Goal: Information Seeking & Learning: Find specific fact

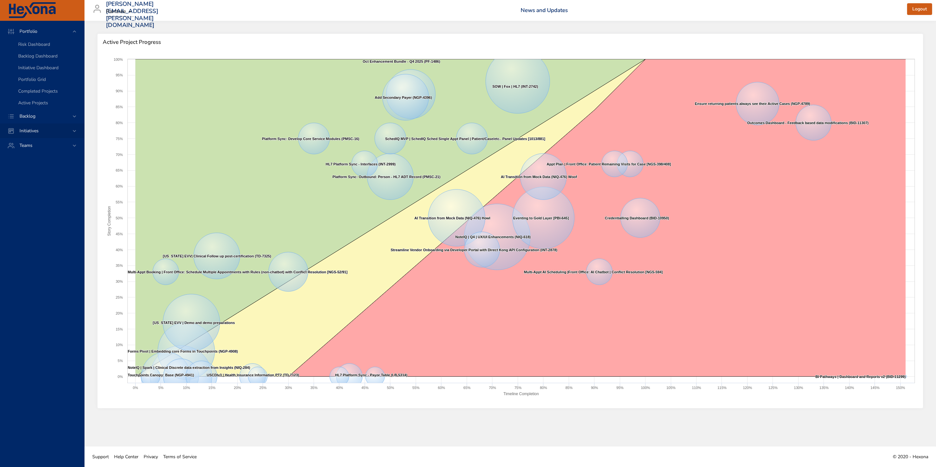
click at [42, 130] on span "Initiatives" at bounding box center [29, 131] width 30 height 6
click at [31, 45] on span "Backlog" at bounding box center [27, 46] width 26 height 6
click at [31, 85] on span "Initiatives" at bounding box center [29, 84] width 30 height 6
click at [35, 95] on div "Teams" at bounding box center [42, 98] width 57 height 7
click at [30, 72] on span "Teams" at bounding box center [25, 75] width 23 height 6
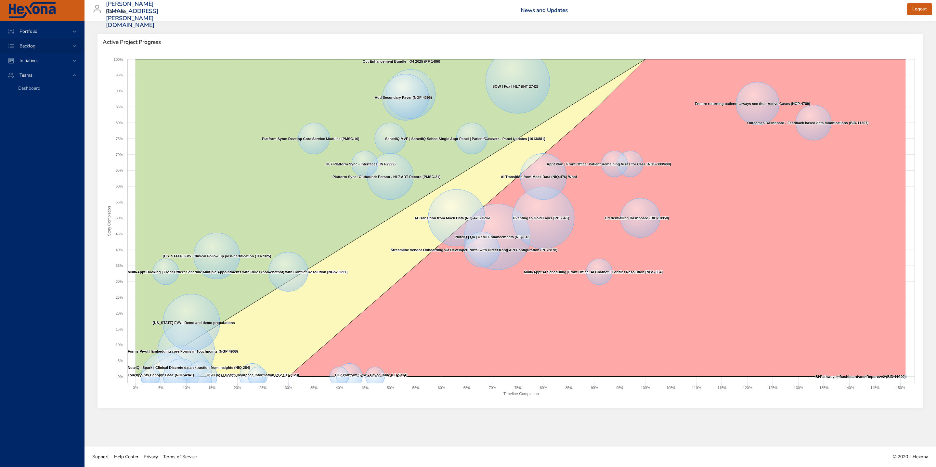
click at [32, 52] on div "Backlog" at bounding box center [42, 46] width 84 height 15
click at [38, 57] on span "Backlog Details" at bounding box center [33, 59] width 31 height 6
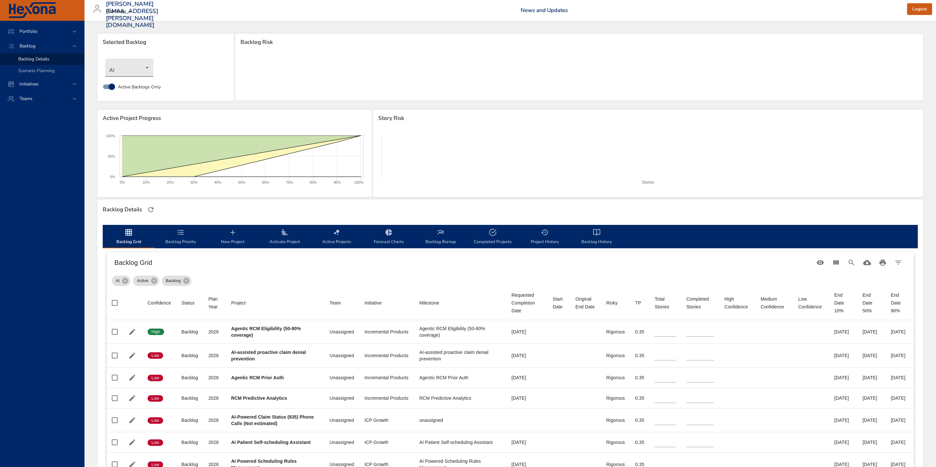
click at [147, 70] on body "Portfolio Backlog Backlog Details Scenario Planning Initiatives Teams matt.smal…" at bounding box center [468, 233] width 936 height 467
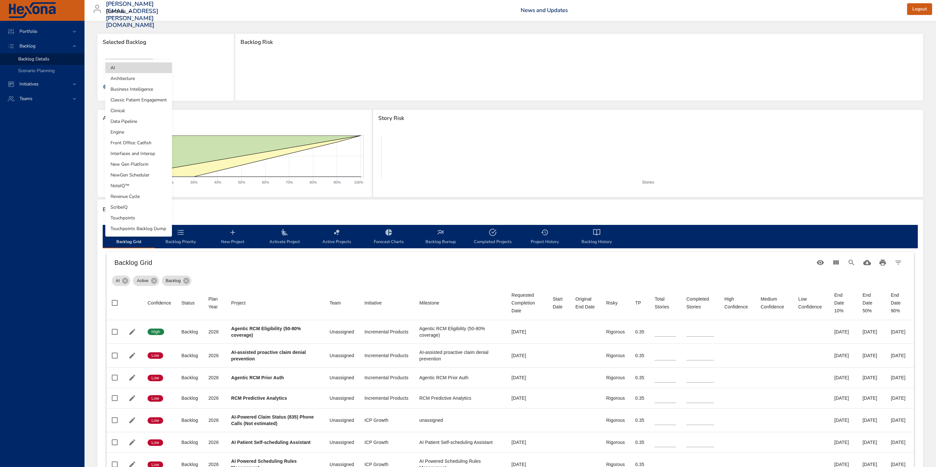
click at [143, 175] on li "NewGen Scheduler" at bounding box center [138, 175] width 67 height 11
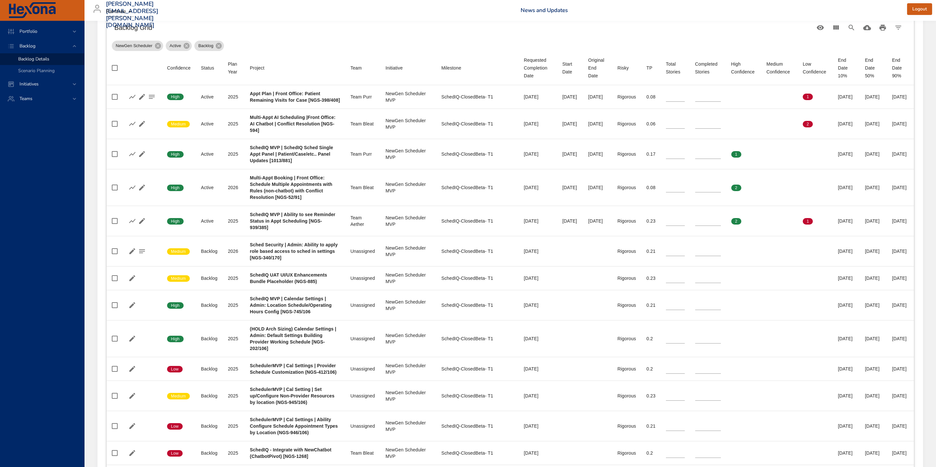
scroll to position [252, 0]
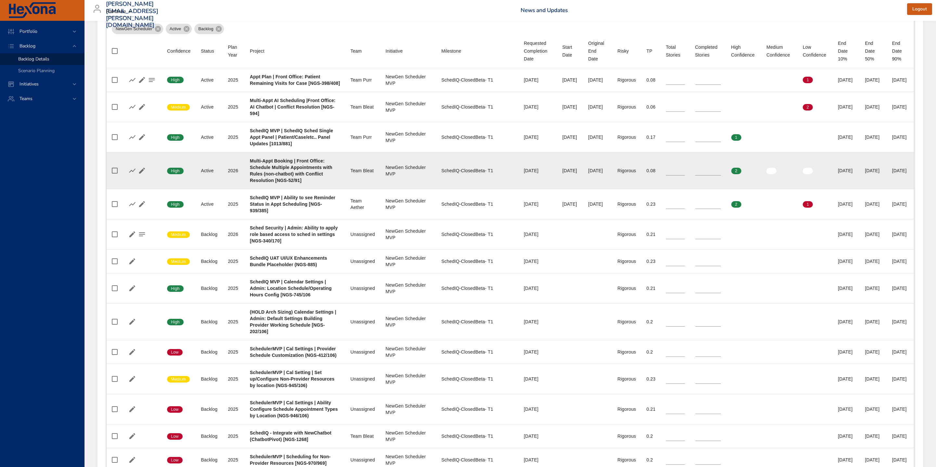
click at [287, 183] on b "Multi-Appt Booking | Front Office: Schedule Multiple Appointments with Rules (n…" at bounding box center [291, 170] width 83 height 25
drag, startPoint x: 250, startPoint y: 200, endPoint x: 273, endPoint y: 199, distance: 22.8
click at [273, 183] on b "Multi-Appt Booking | Front Office: Schedule Multiple Appointments with Rules (n…" at bounding box center [291, 170] width 83 height 25
copy b "NGS-52/91"
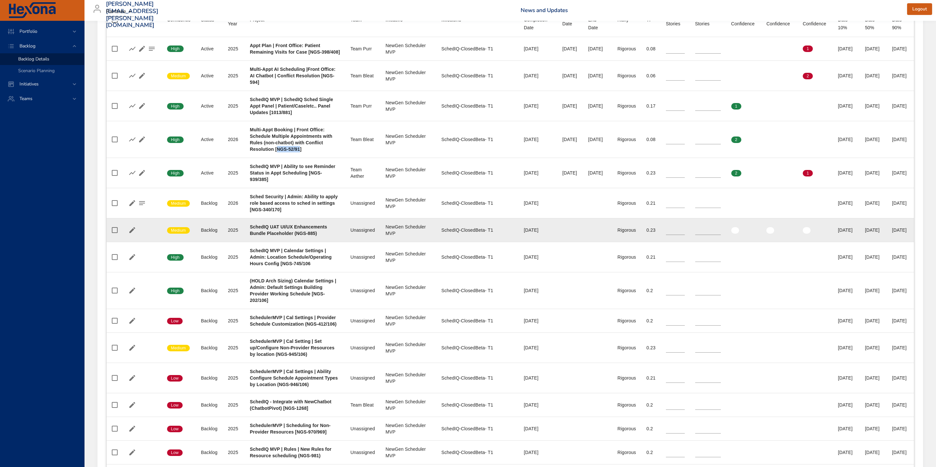
scroll to position [284, 0]
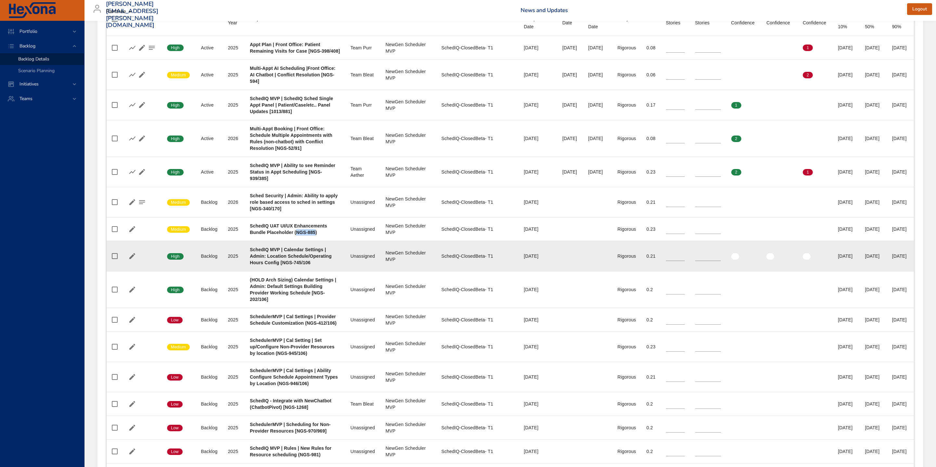
drag, startPoint x: 278, startPoint y: 258, endPoint x: 408, endPoint y: 289, distance: 133.1
click at [299, 235] on b "SchedIQ UAT UI/UX Enhancements Bundle Placeholder (NGS-885)" at bounding box center [288, 229] width 77 height 12
copy b "NGS-885)"
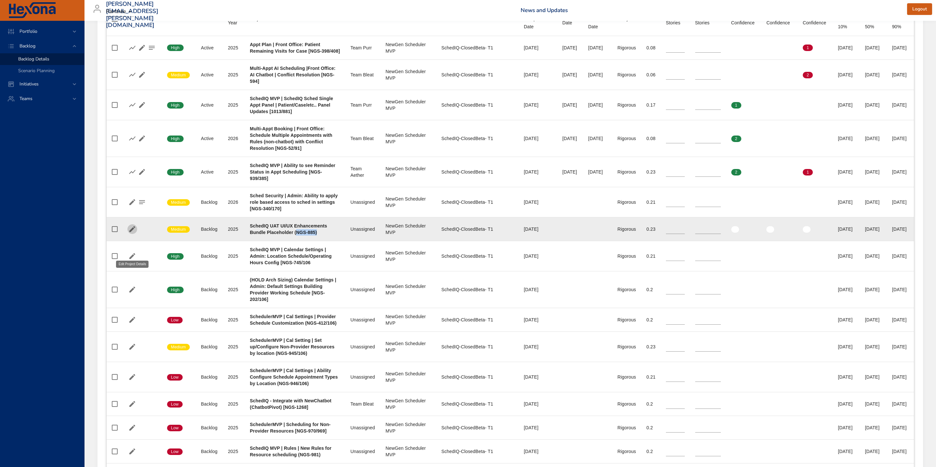
click at [134, 232] on icon "button" at bounding box center [132, 229] width 6 height 6
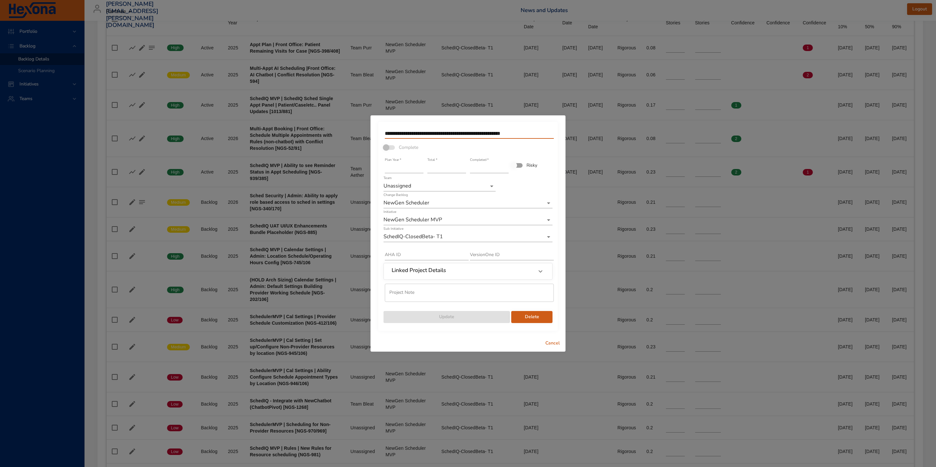
drag, startPoint x: 384, startPoint y: 134, endPoint x: 533, endPoint y: 141, distance: 149.0
click at [533, 141] on div "**********" at bounding box center [468, 224] width 170 height 197
click at [555, 344] on span "Cancel" at bounding box center [553, 343] width 16 height 8
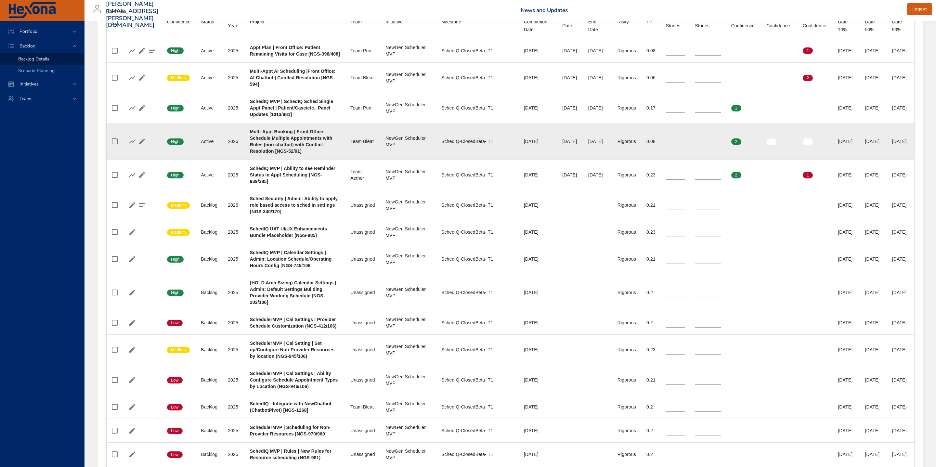
scroll to position [285, 0]
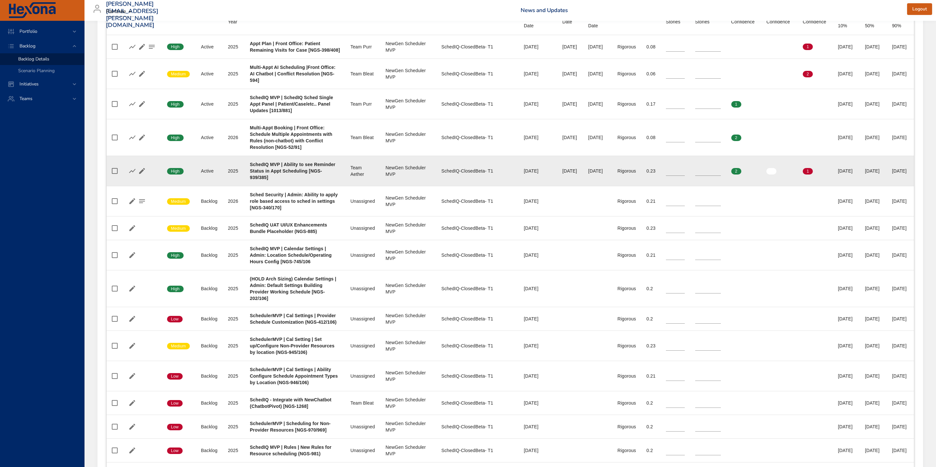
click at [321, 181] on div "SchedIQ MVP | Ability to see Reminder Status in Appt Scheduling [NGS-939/385]" at bounding box center [295, 170] width 90 height 19
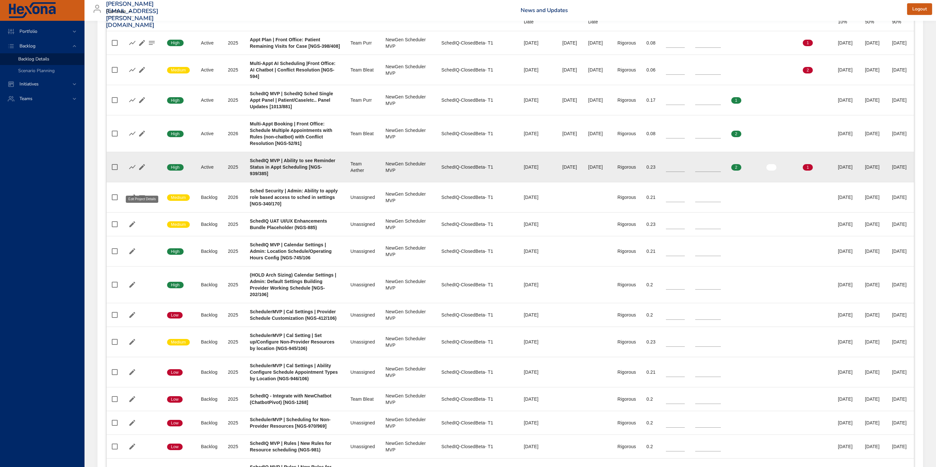
click at [140, 171] on icon "button" at bounding box center [142, 167] width 8 height 8
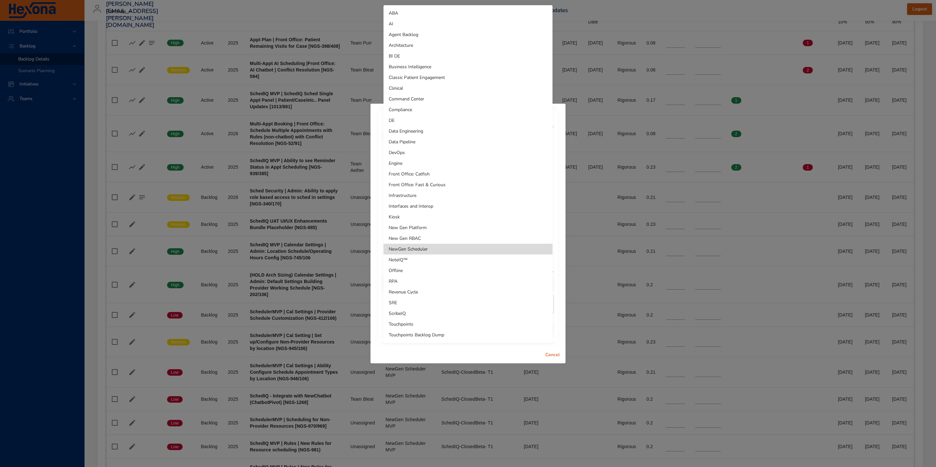
click at [125, 131] on div at bounding box center [468, 233] width 936 height 467
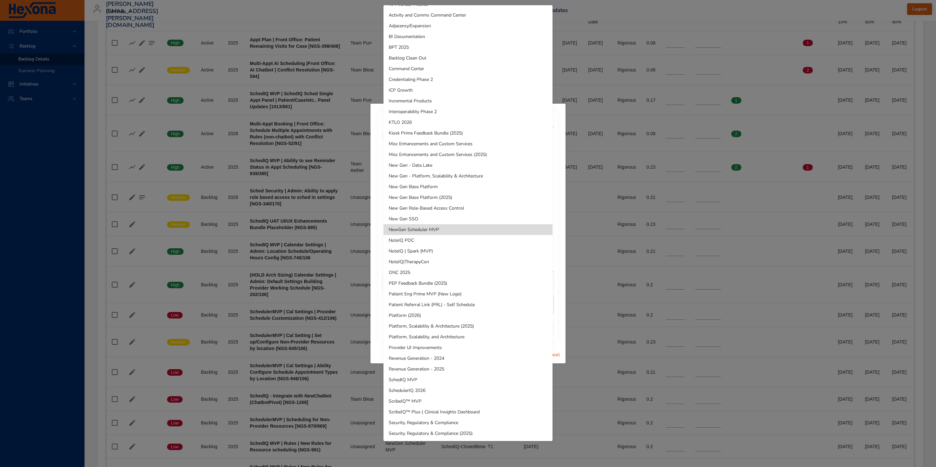
scroll to position [0, 0]
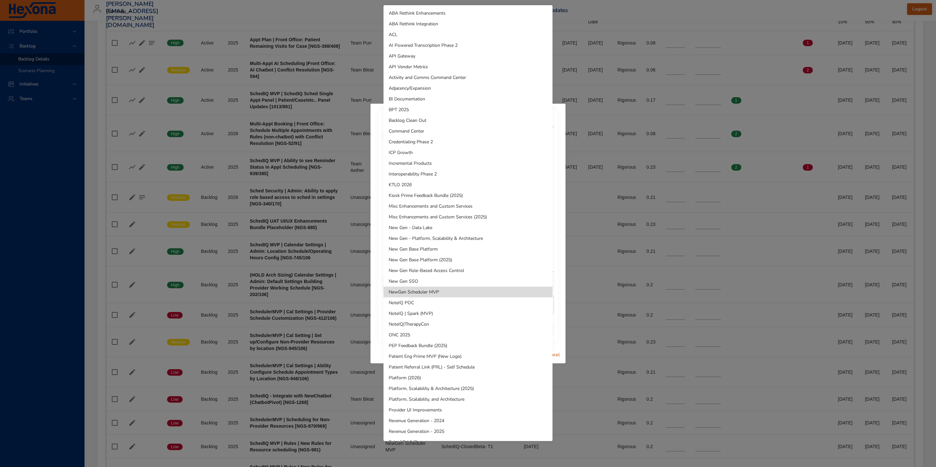
click at [644, 16] on div at bounding box center [468, 233] width 936 height 467
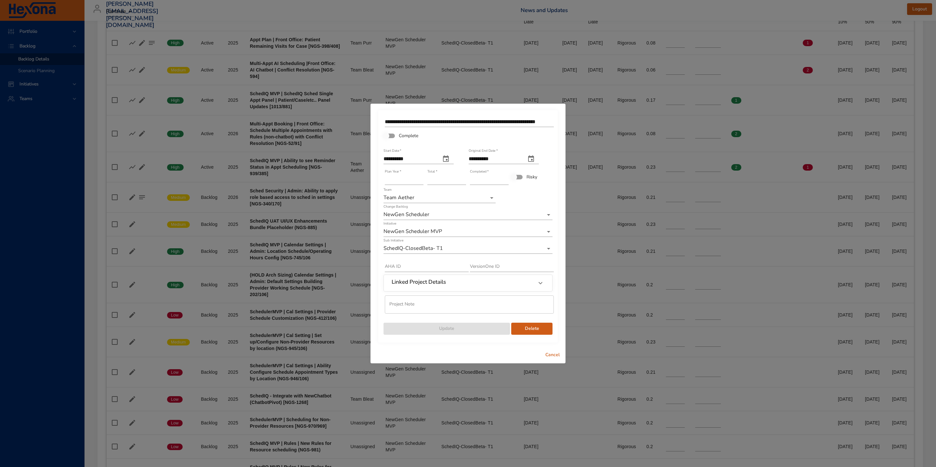
click at [557, 355] on span "Cancel" at bounding box center [553, 355] width 16 height 8
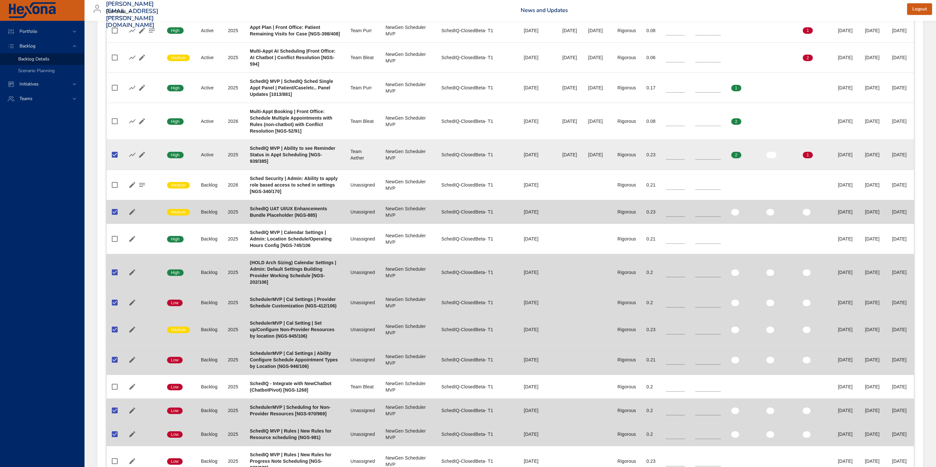
scroll to position [313, 0]
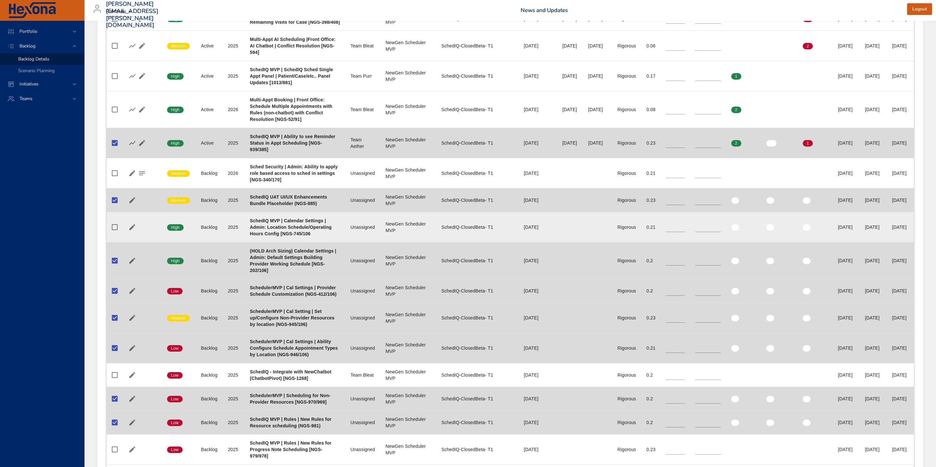
click at [446, 230] on div "SchedIQ-ClosedBeta- T1" at bounding box center [477, 227] width 72 height 6
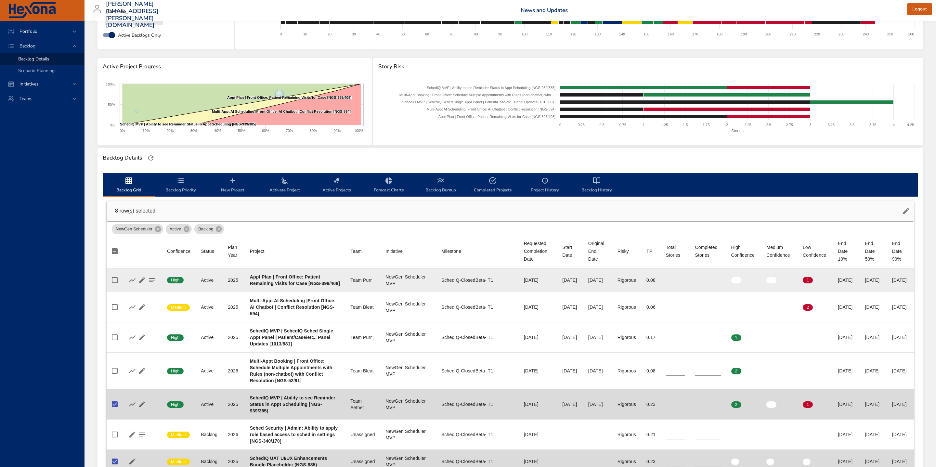
scroll to position [51, 0]
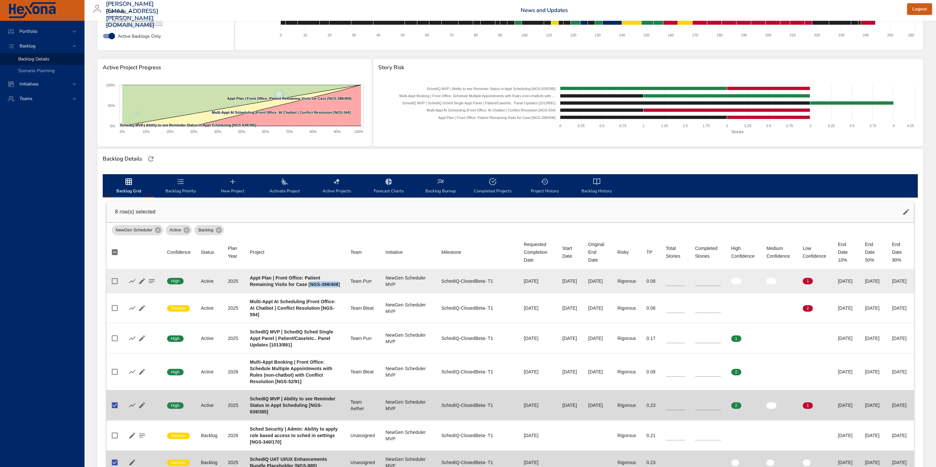
drag, startPoint x: 309, startPoint y: 284, endPoint x: 266, endPoint y: 293, distance: 43.8
click at [266, 288] on div "Appt Plan | Front Office: Patient Remaining Visits for Case [NGS-398/408]" at bounding box center [295, 281] width 90 height 13
copy b "NGS-398/408"
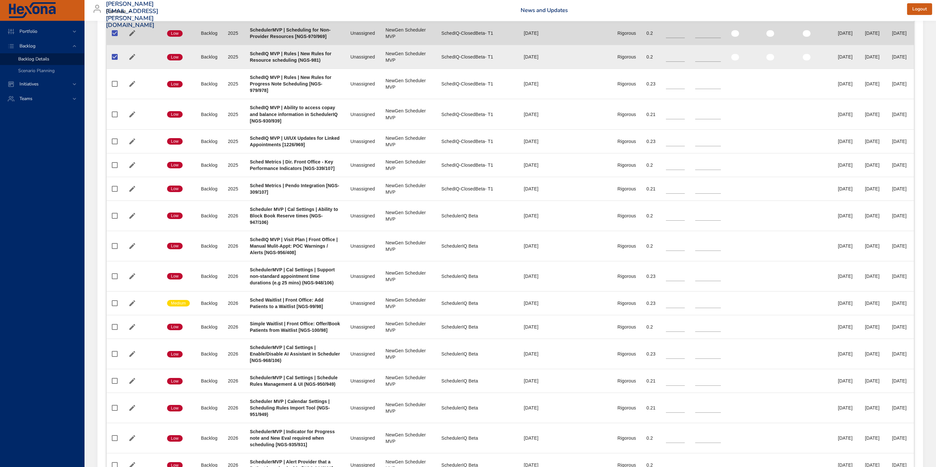
scroll to position [384, 0]
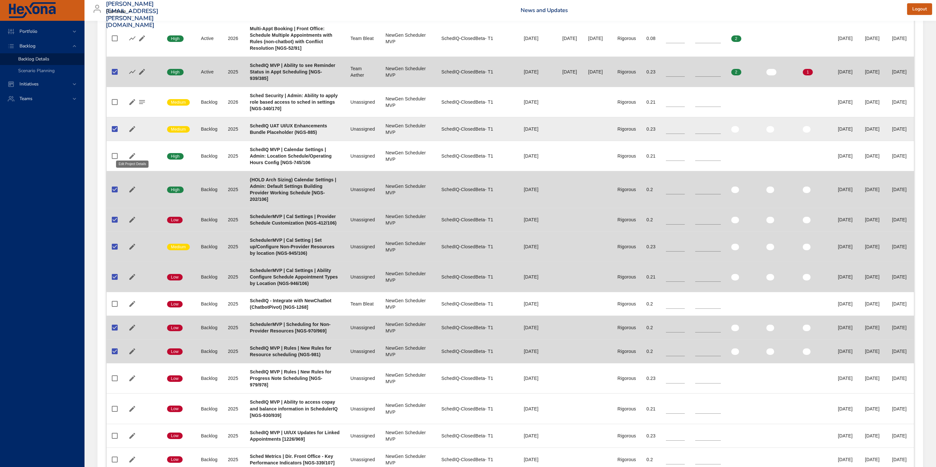
click at [135, 133] on icon "button" at bounding box center [132, 129] width 8 height 8
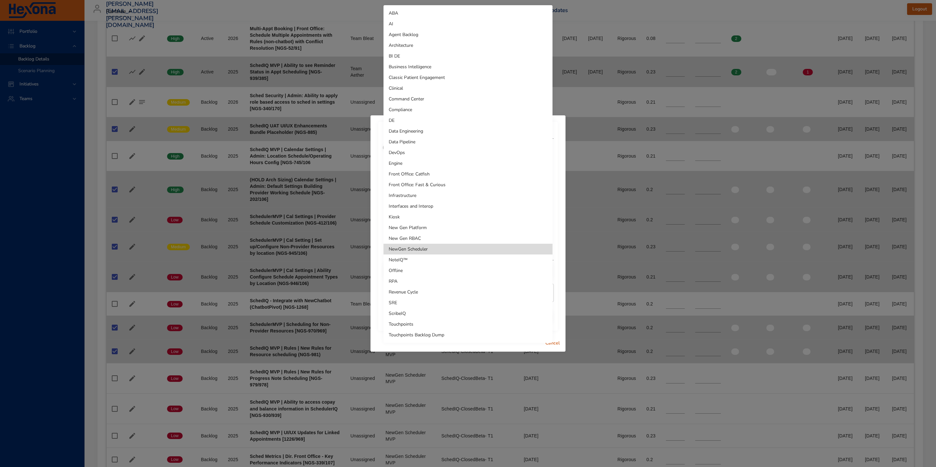
click at [587, 252] on div at bounding box center [468, 233] width 936 height 467
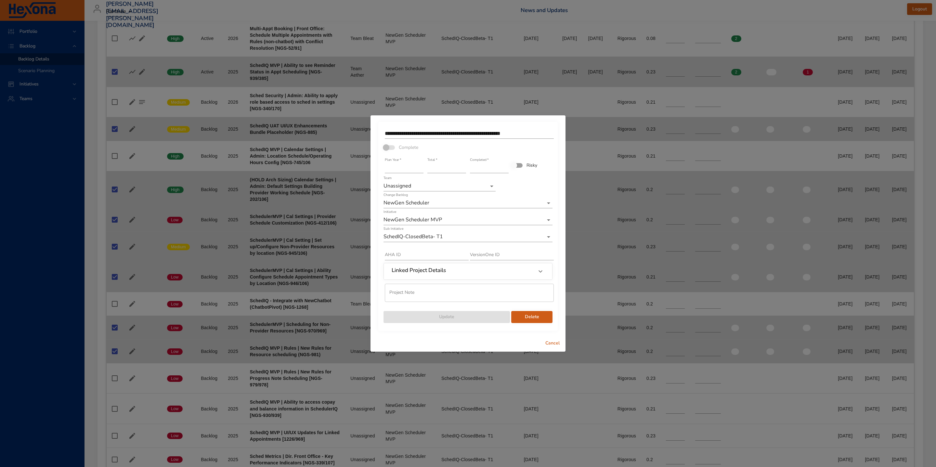
click at [553, 342] on span "Cancel" at bounding box center [553, 343] width 16 height 8
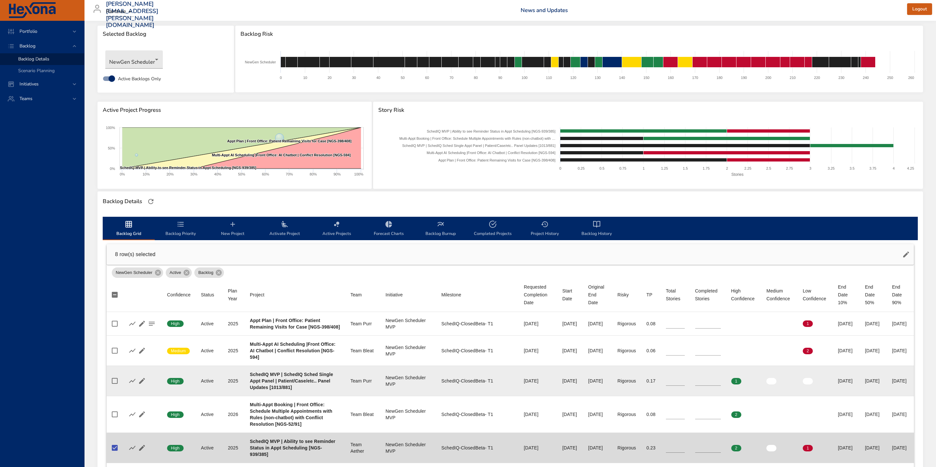
scroll to position [0, 0]
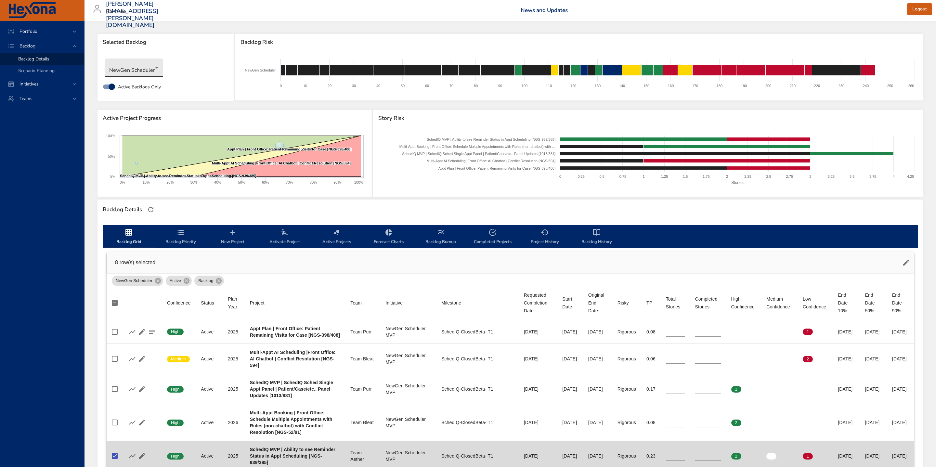
click at [148, 72] on body "Portfolio Backlog Backlog Details Scenario Planning Initiatives Teams matt.smal…" at bounding box center [468, 233] width 936 height 467
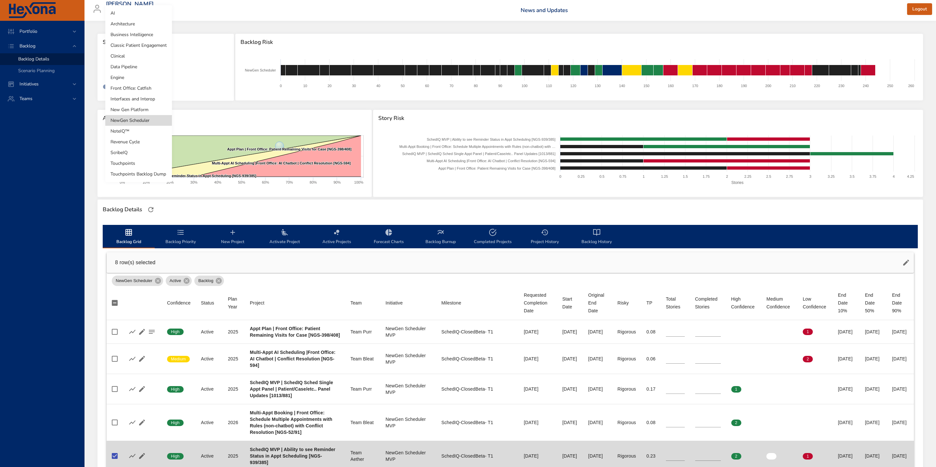
click at [191, 79] on div at bounding box center [468, 233] width 936 height 467
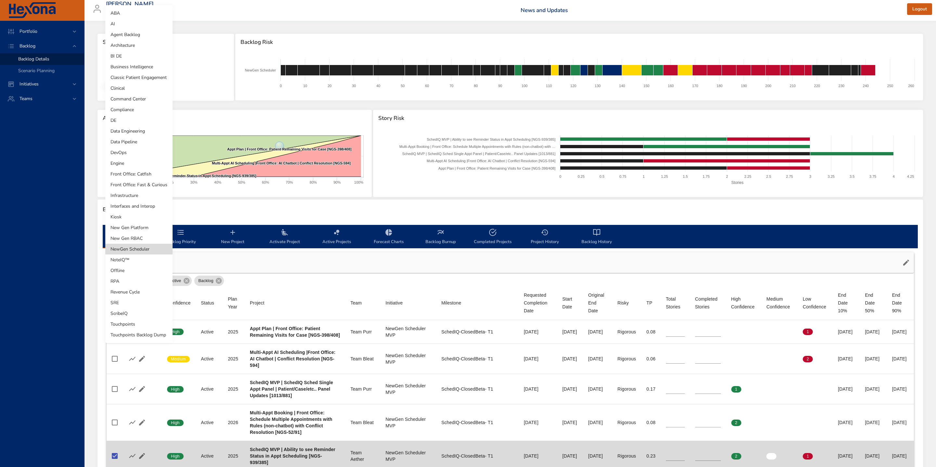
click at [155, 69] on body "Portfolio Backlog Backlog Details Scenario Planning Initiatives Teams matt.smal…" at bounding box center [468, 233] width 936 height 467
click at [43, 30] on div at bounding box center [468, 233] width 936 height 467
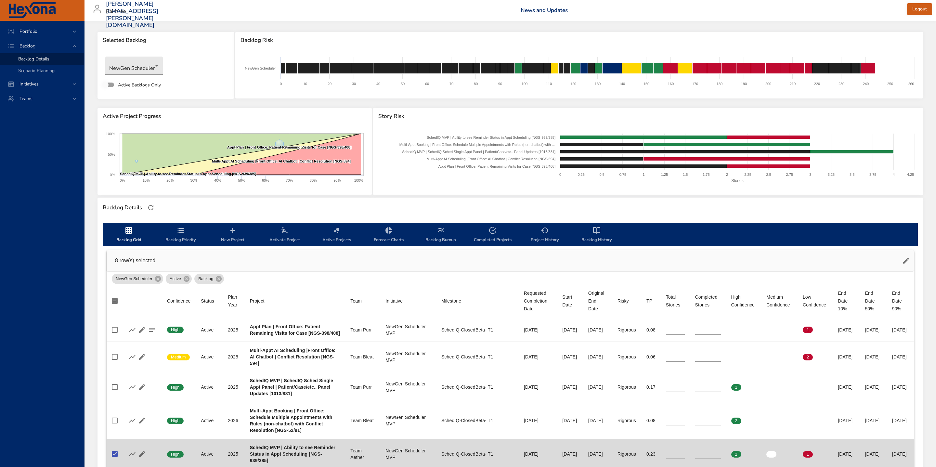
click at [34, 32] on span "Portfolio" at bounding box center [28, 31] width 28 height 6
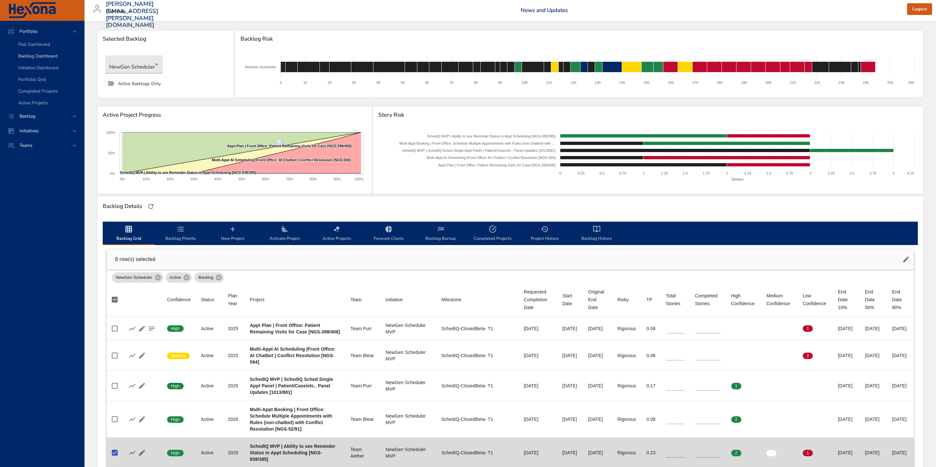
scroll to position [2, 0]
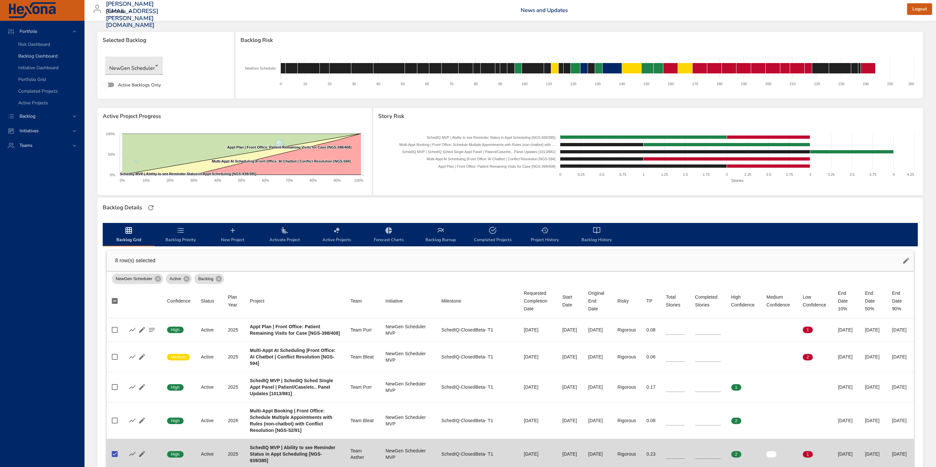
click at [41, 56] on span "Backlog Dashboard" at bounding box center [37, 56] width 39 height 6
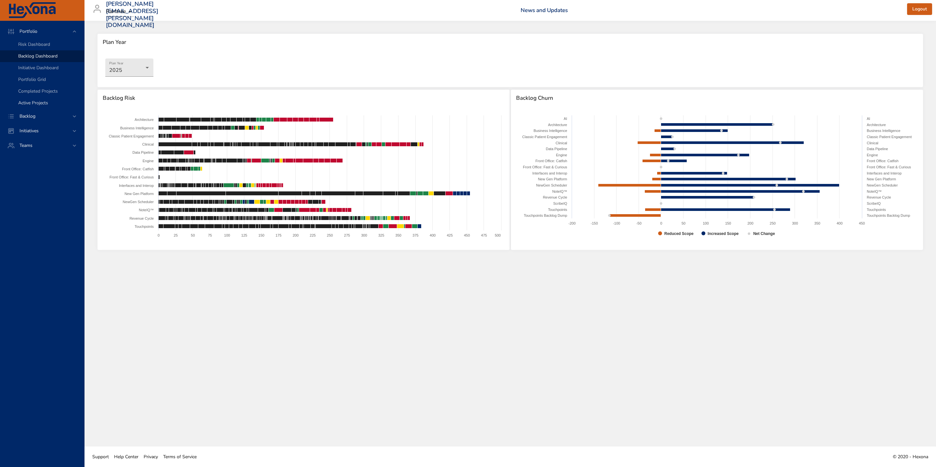
click at [38, 104] on span "Active Projects" at bounding box center [33, 103] width 30 height 6
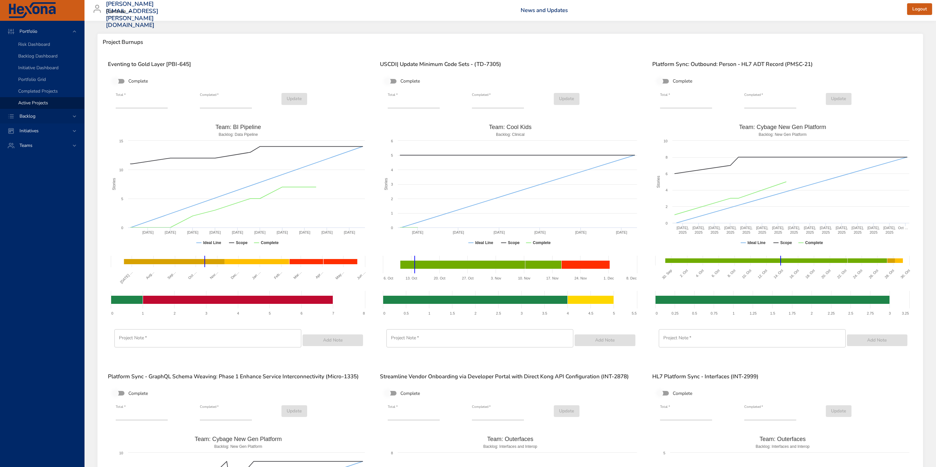
click at [33, 116] on span "Backlog" at bounding box center [27, 116] width 26 height 6
click at [30, 101] on span "Teams" at bounding box center [25, 99] width 23 height 6
click at [33, 56] on div "Initiatives" at bounding box center [42, 60] width 84 height 15
click at [34, 76] on span "Dashboard" at bounding box center [29, 74] width 22 height 6
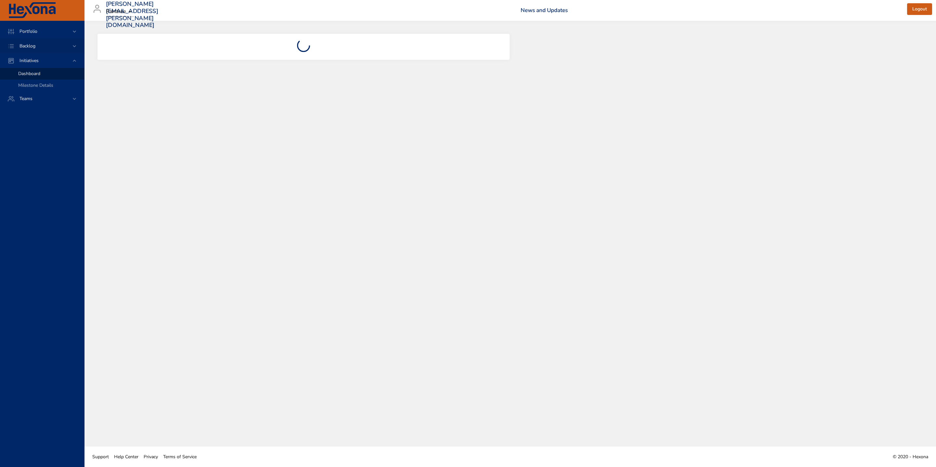
click at [43, 51] on div "Backlog" at bounding box center [42, 46] width 84 height 15
click at [43, 58] on span "Backlog Details" at bounding box center [33, 59] width 31 height 6
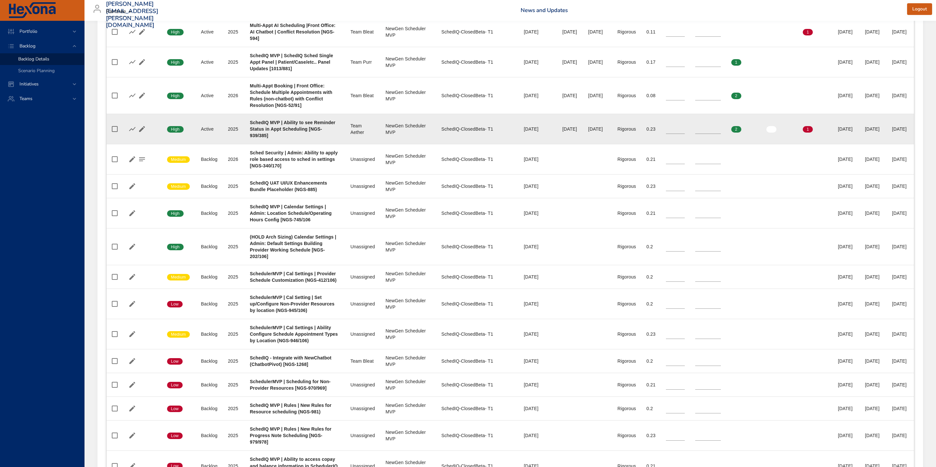
scroll to position [339, 0]
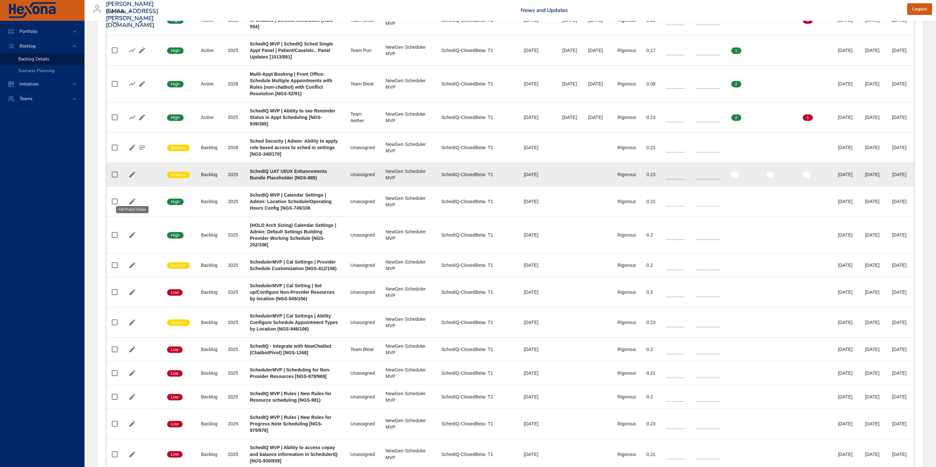
click at [133, 178] on icon "button" at bounding box center [132, 175] width 8 height 8
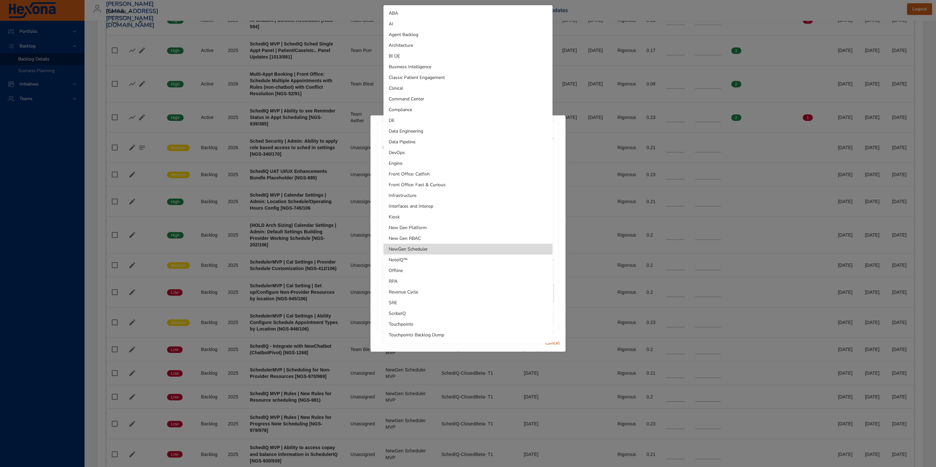
click at [461, 335] on li "Touchpoints Backlog Dump" at bounding box center [467, 334] width 169 height 11
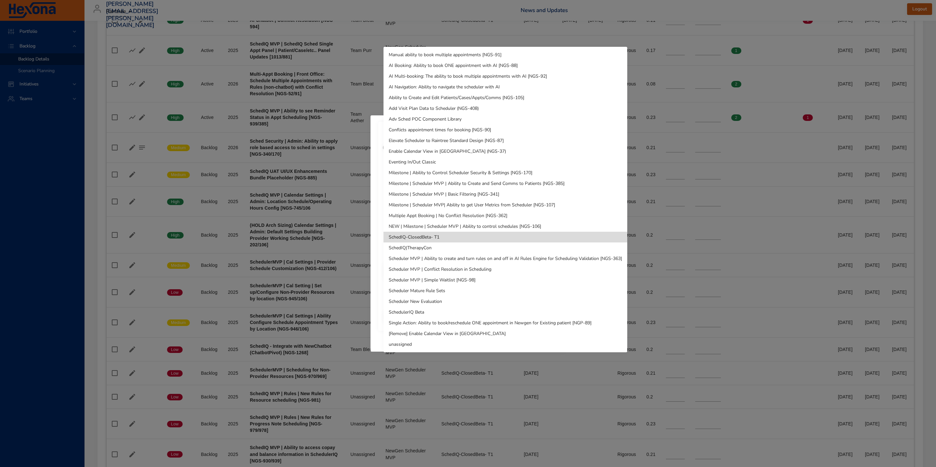
click at [452, 342] on li "unassigned" at bounding box center [505, 344] width 244 height 11
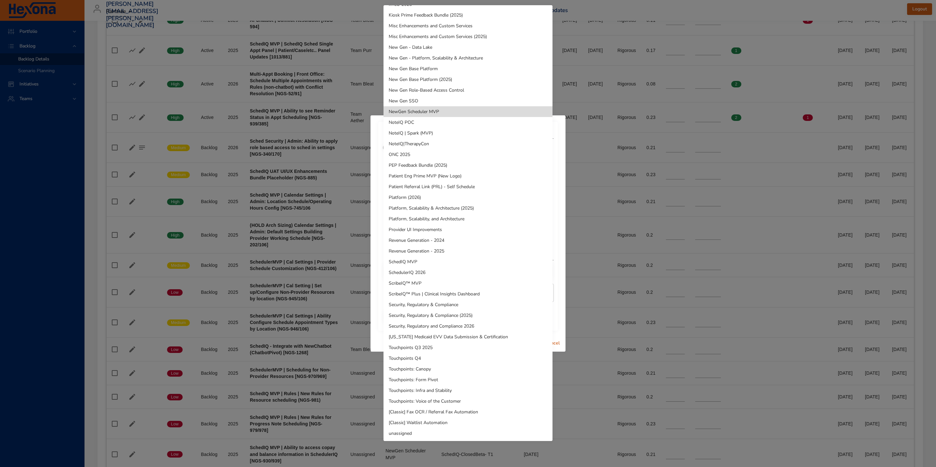
drag, startPoint x: 460, startPoint y: 433, endPoint x: 460, endPoint y: 428, distance: 5.2
click at [460, 433] on li "unassigned" at bounding box center [467, 433] width 169 height 11
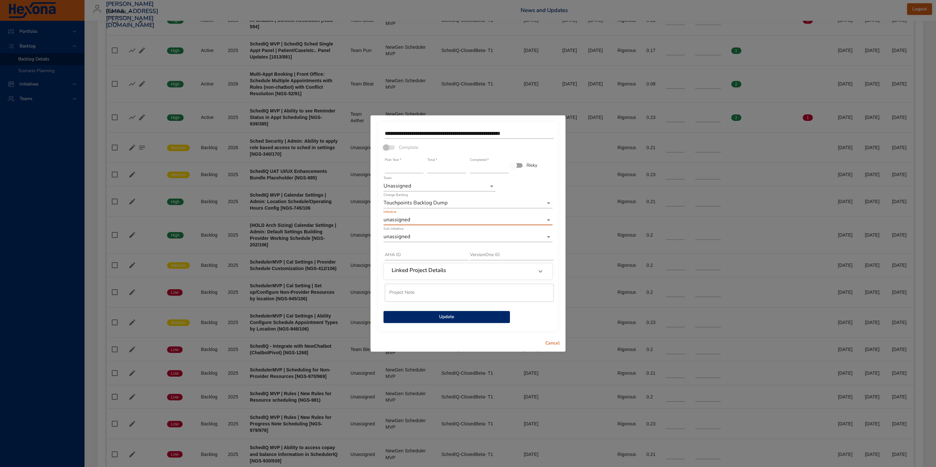
click at [452, 319] on span "Update" at bounding box center [447, 317] width 116 height 8
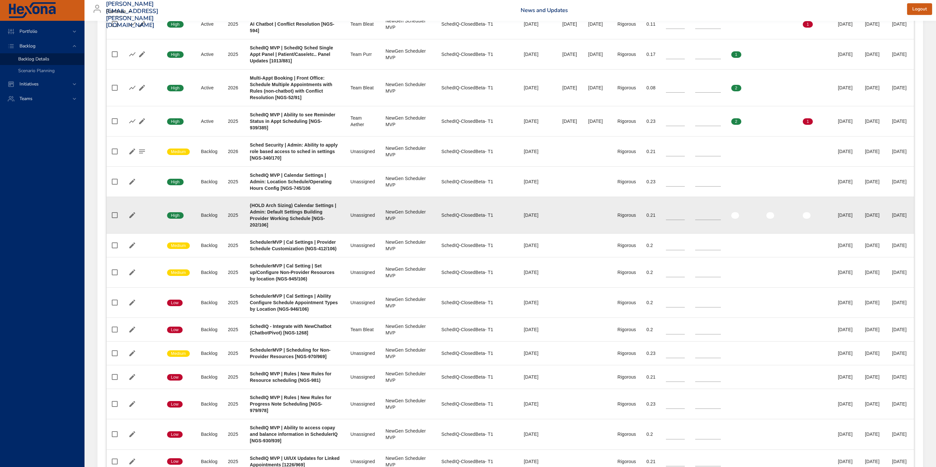
scroll to position [341, 0]
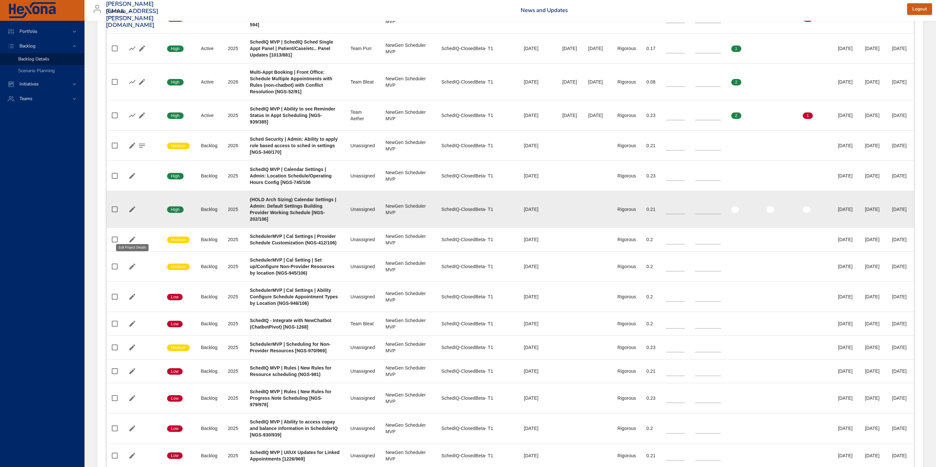
click at [130, 213] on icon "button" at bounding box center [132, 209] width 8 height 8
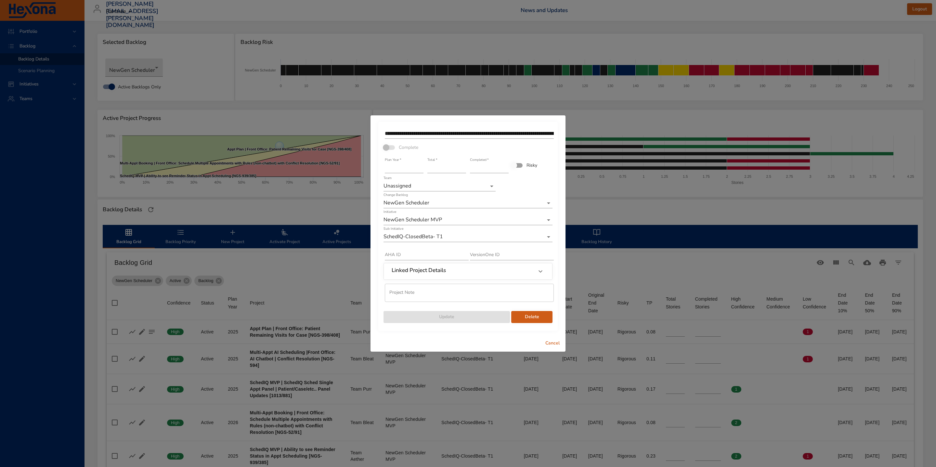
scroll to position [341, 0]
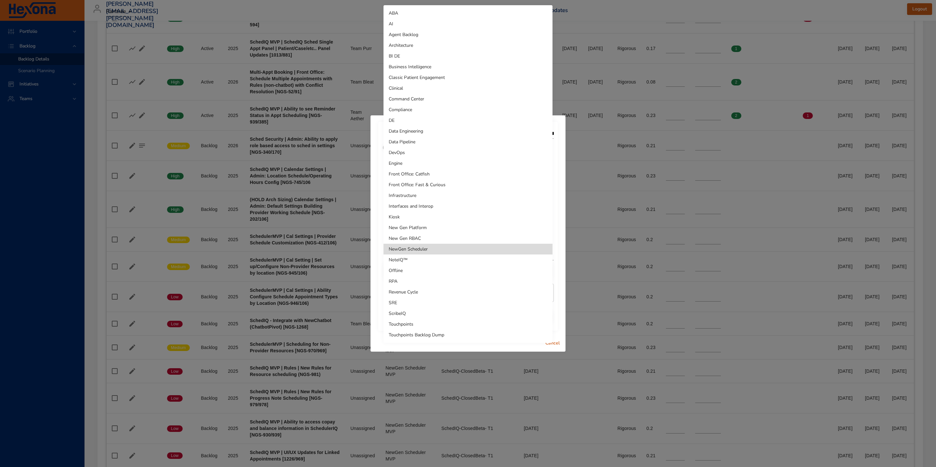
click at [438, 337] on li "Touchpoints Backlog Dump" at bounding box center [467, 334] width 169 height 11
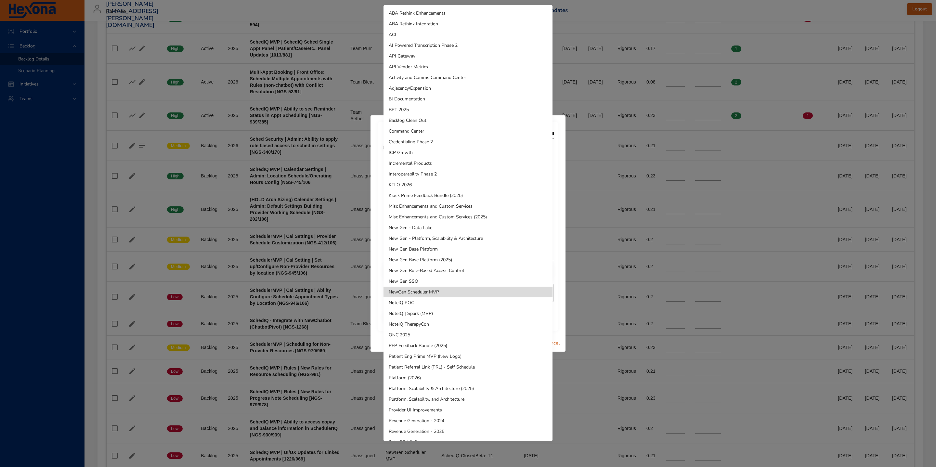
scroll to position [180, 0]
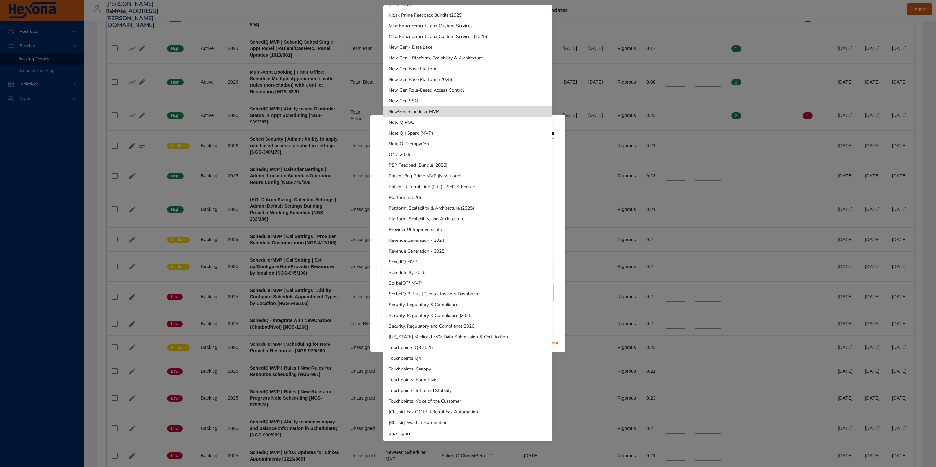
click at [427, 432] on li "unassigned" at bounding box center [467, 433] width 169 height 11
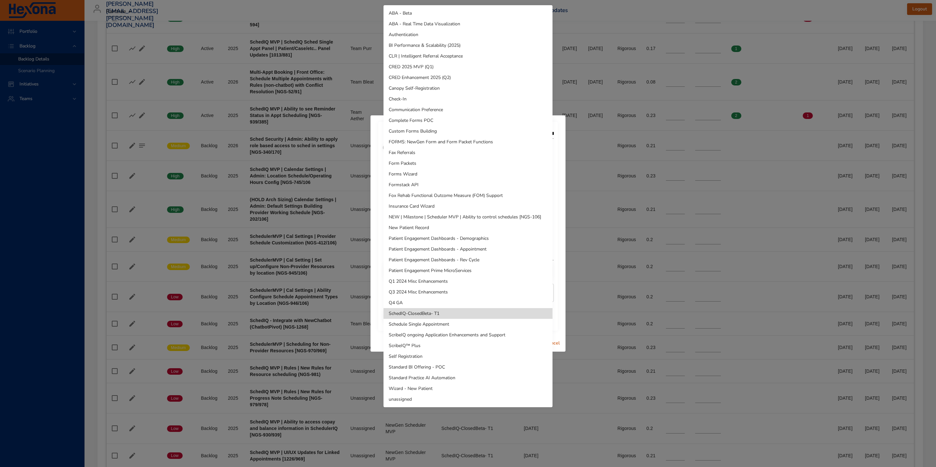
click at [414, 396] on li "unassigned" at bounding box center [467, 399] width 169 height 11
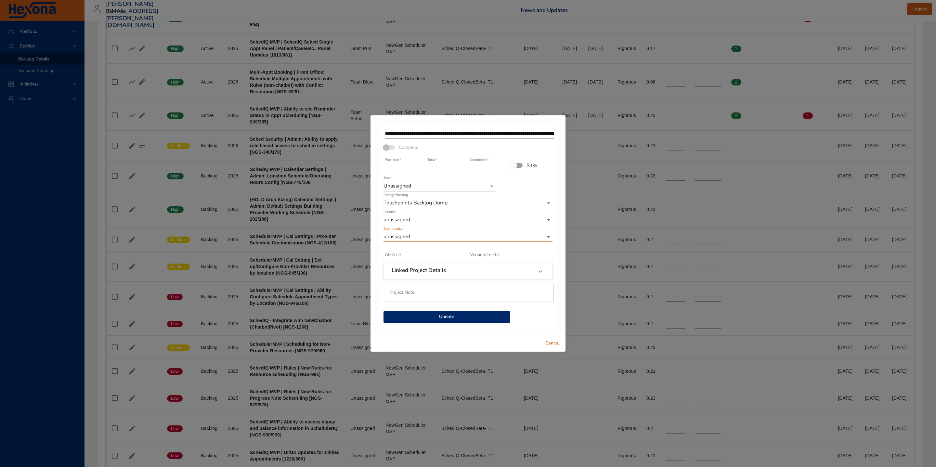
click at [446, 320] on span "Update" at bounding box center [447, 317] width 116 height 8
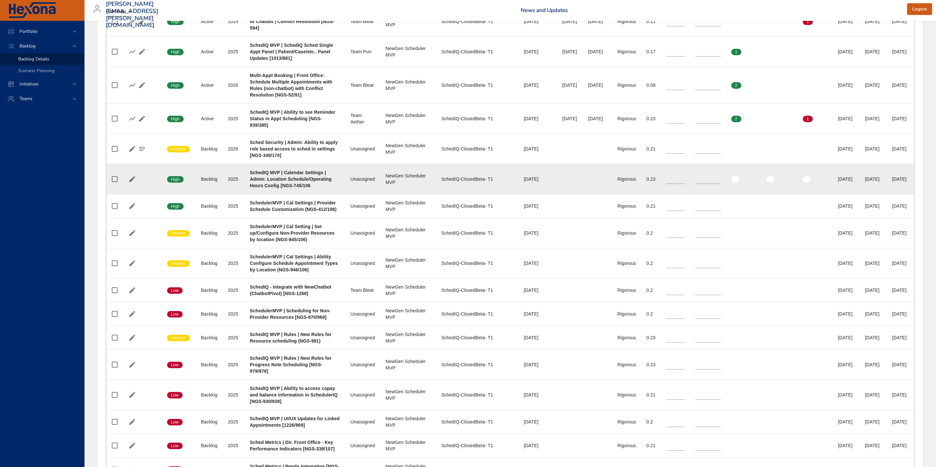
scroll to position [345, 0]
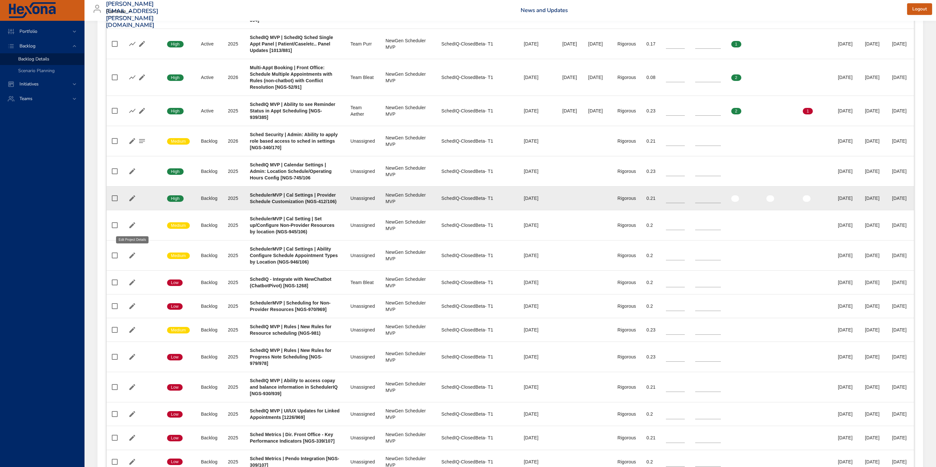
click at [134, 202] on icon "button" at bounding box center [132, 198] width 8 height 8
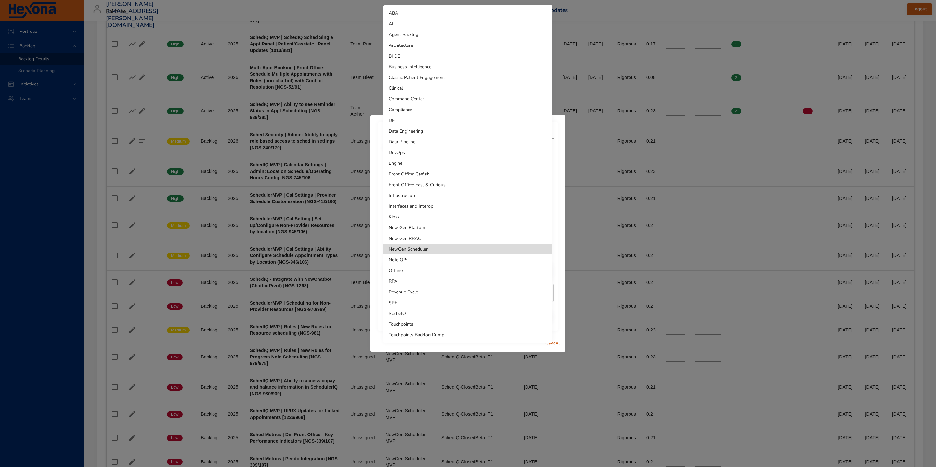
click at [447, 334] on li "Touchpoints Backlog Dump" at bounding box center [467, 334] width 169 height 11
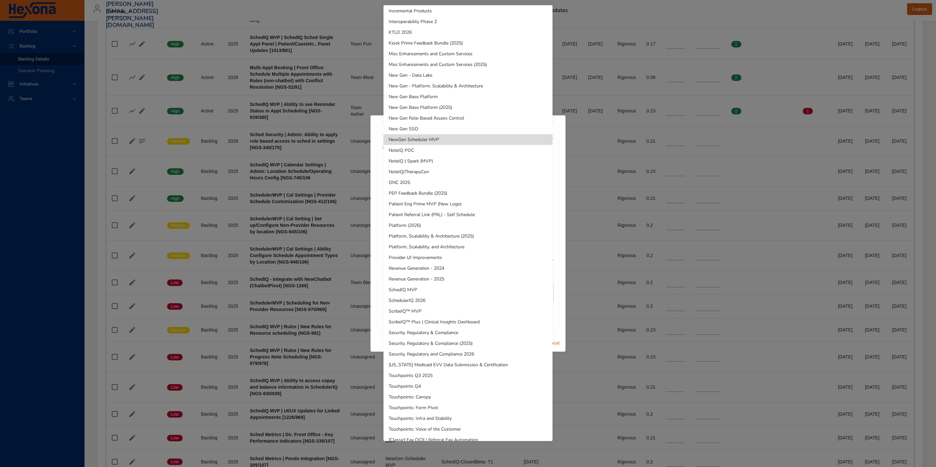
scroll to position [180, 0]
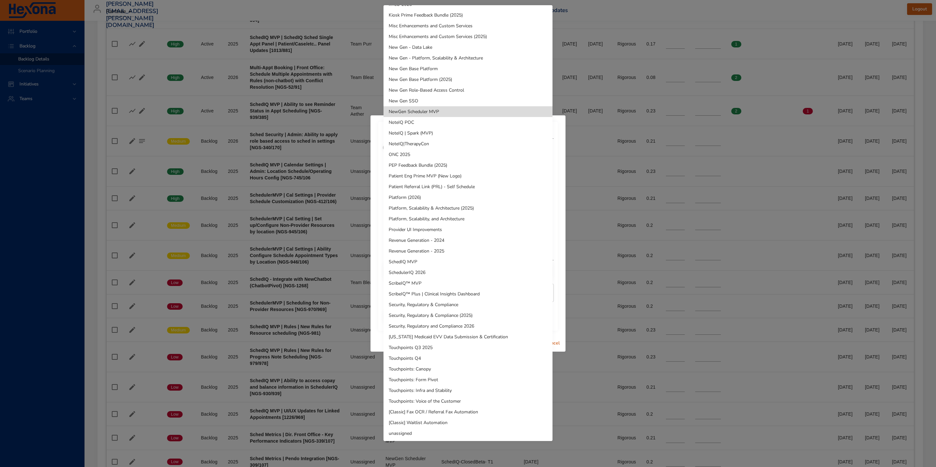
click at [442, 437] on li "unassigned" at bounding box center [467, 433] width 169 height 11
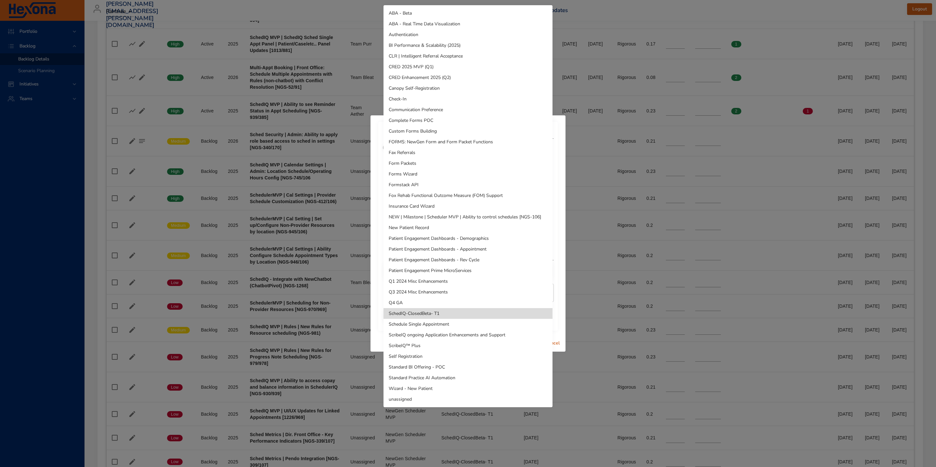
click at [436, 402] on li "unassigned" at bounding box center [467, 399] width 169 height 11
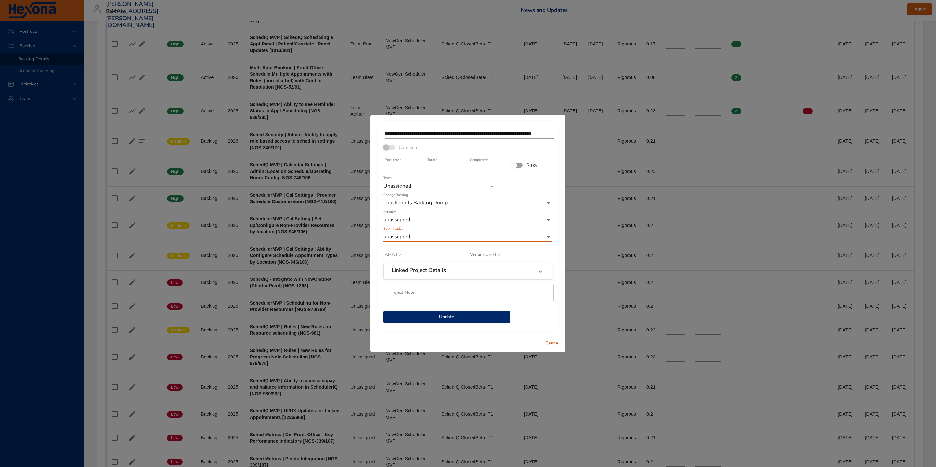
click at [441, 318] on span "Update" at bounding box center [447, 317] width 116 height 8
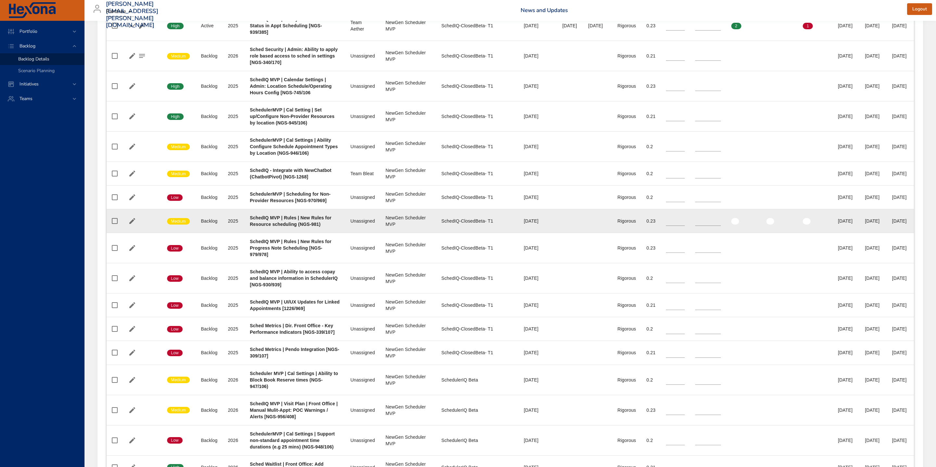
scroll to position [440, 0]
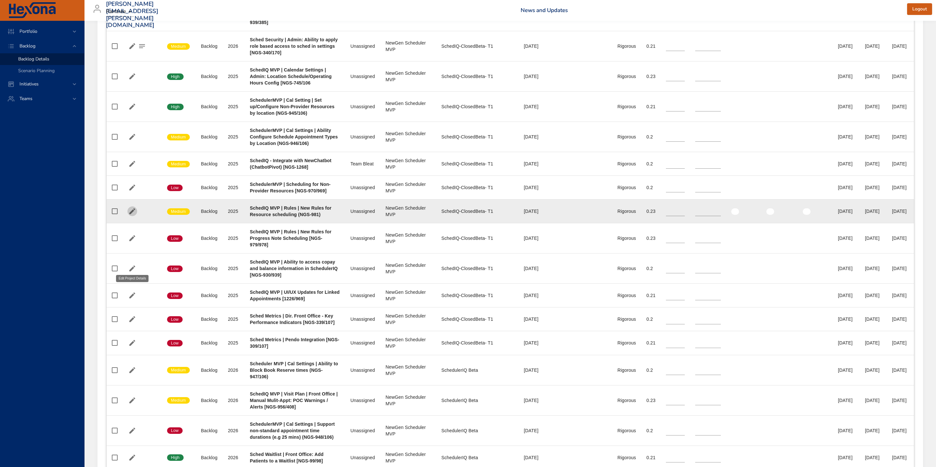
click at [132, 214] on icon "button" at bounding box center [132, 211] width 6 height 6
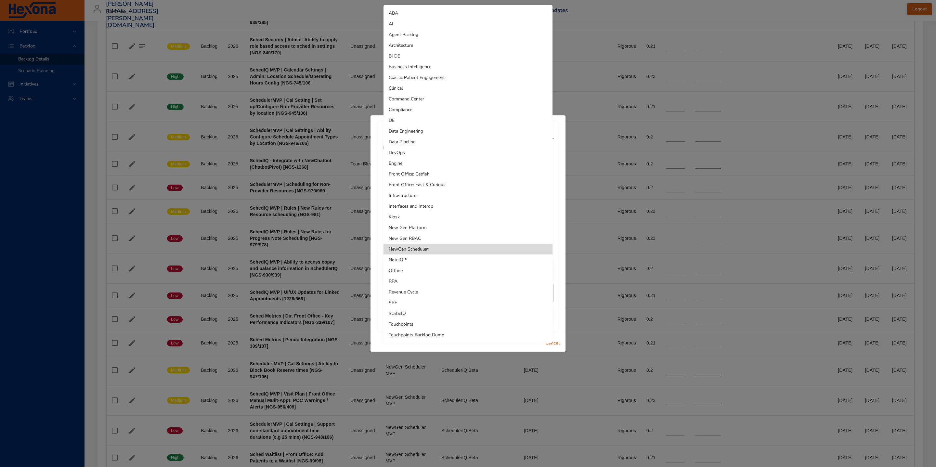
click at [442, 334] on li "Touchpoints Backlog Dump" at bounding box center [467, 334] width 169 height 11
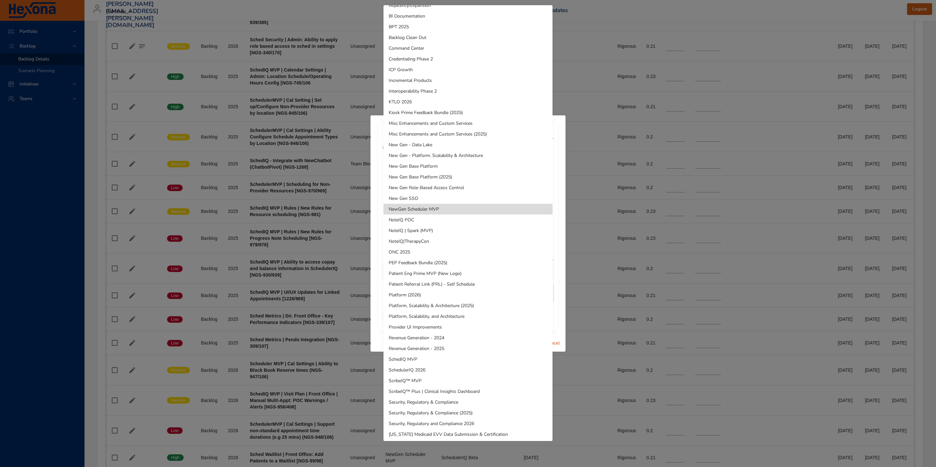
scroll to position [180, 0]
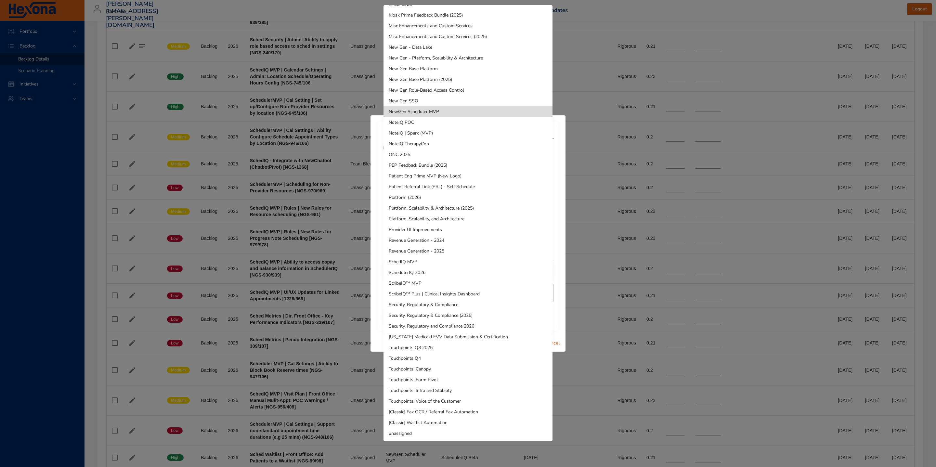
click at [427, 431] on li "unassigned" at bounding box center [467, 433] width 169 height 11
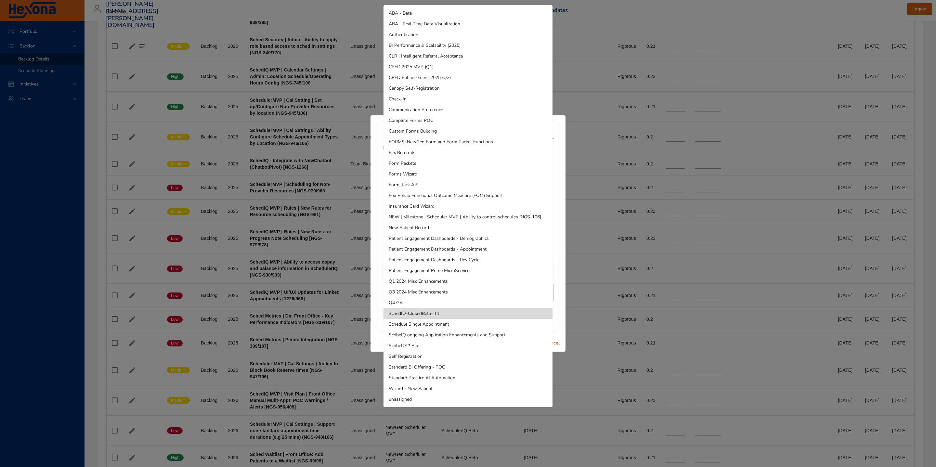
click at [443, 402] on li "unassigned" at bounding box center [467, 399] width 169 height 11
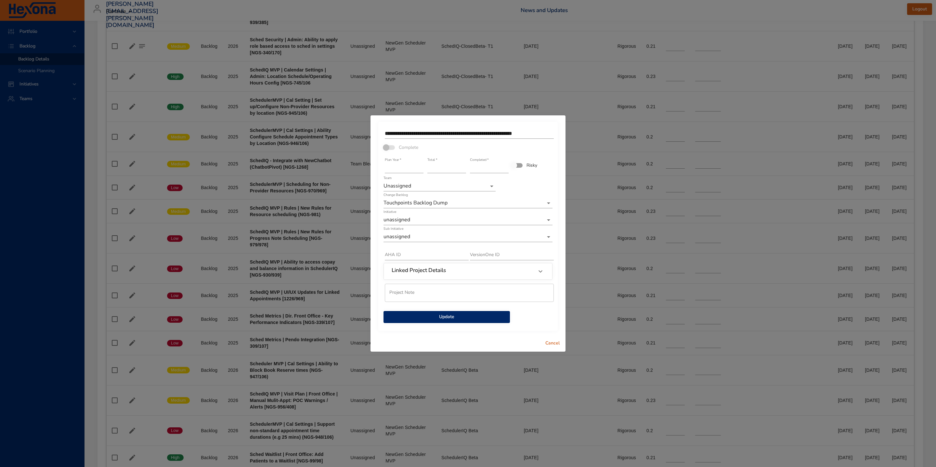
click at [448, 317] on span "Update" at bounding box center [447, 317] width 116 height 8
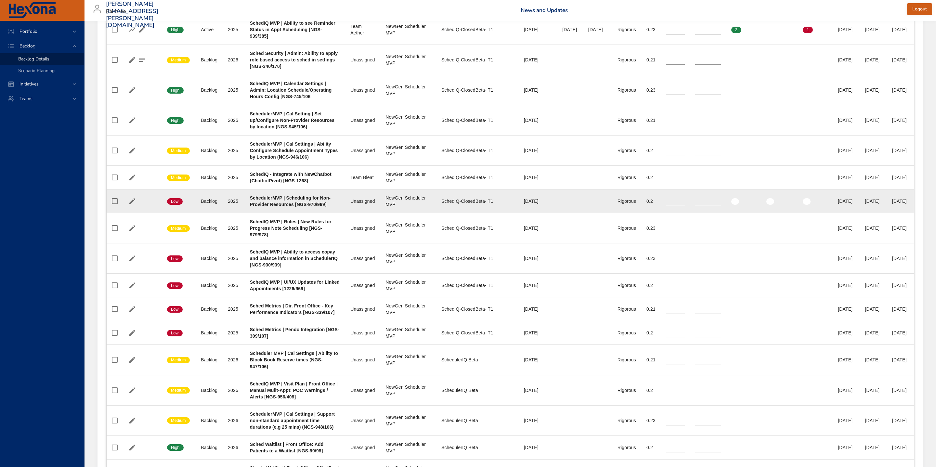
scroll to position [428, 0]
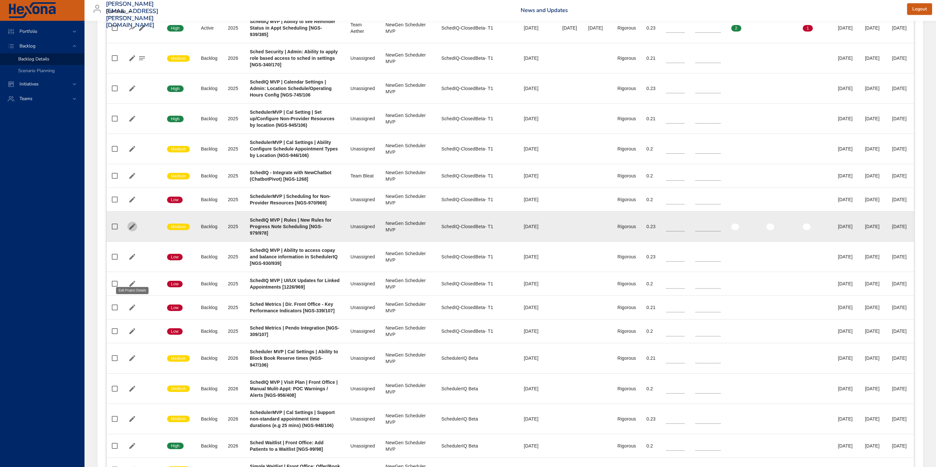
click at [131, 230] on icon "button" at bounding box center [132, 227] width 8 height 8
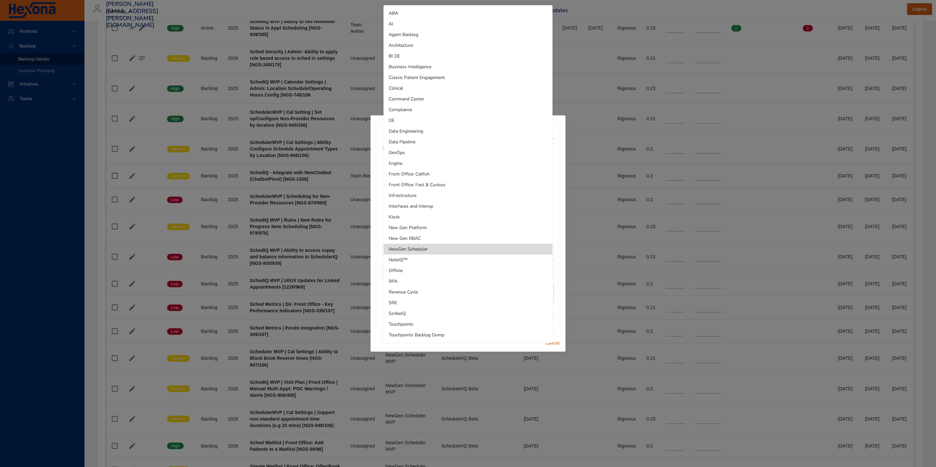
click at [423, 335] on li "Touchpoints Backlog Dump" at bounding box center [467, 334] width 169 height 11
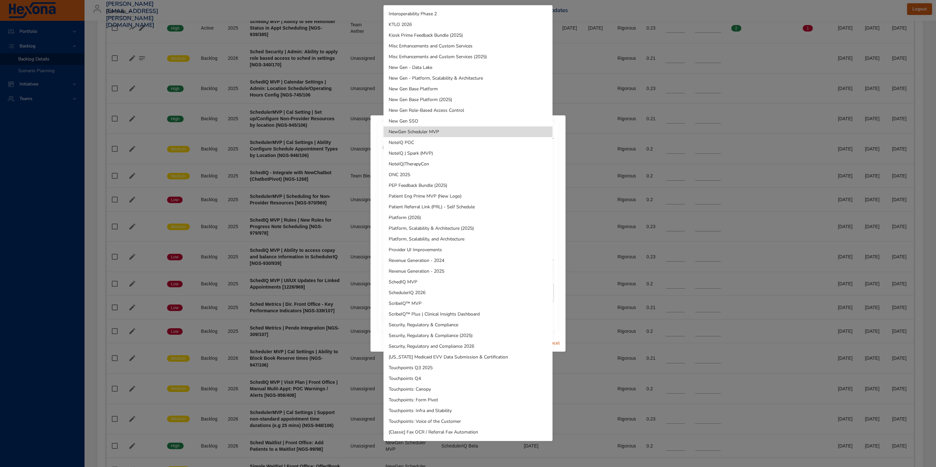
scroll to position [180, 0]
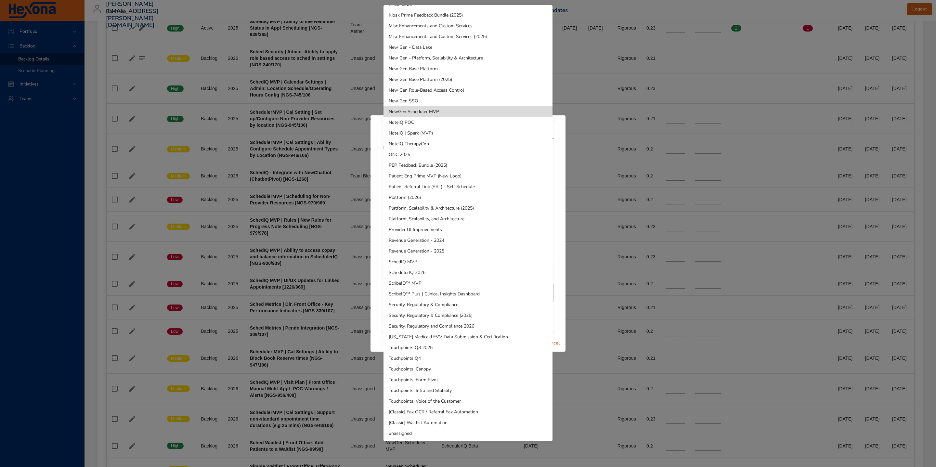
click at [412, 432] on li "unassigned" at bounding box center [467, 433] width 169 height 11
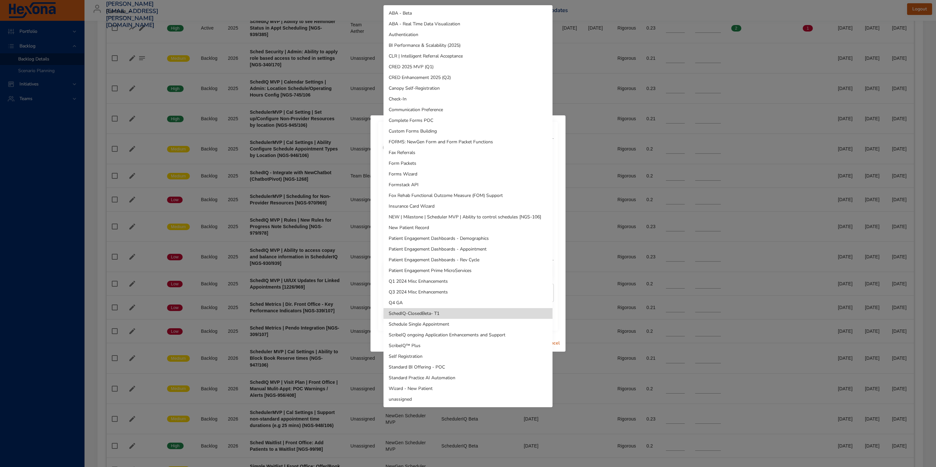
drag, startPoint x: 419, startPoint y: 402, endPoint x: 410, endPoint y: 399, distance: 9.4
click at [420, 401] on li "unassigned" at bounding box center [467, 399] width 169 height 11
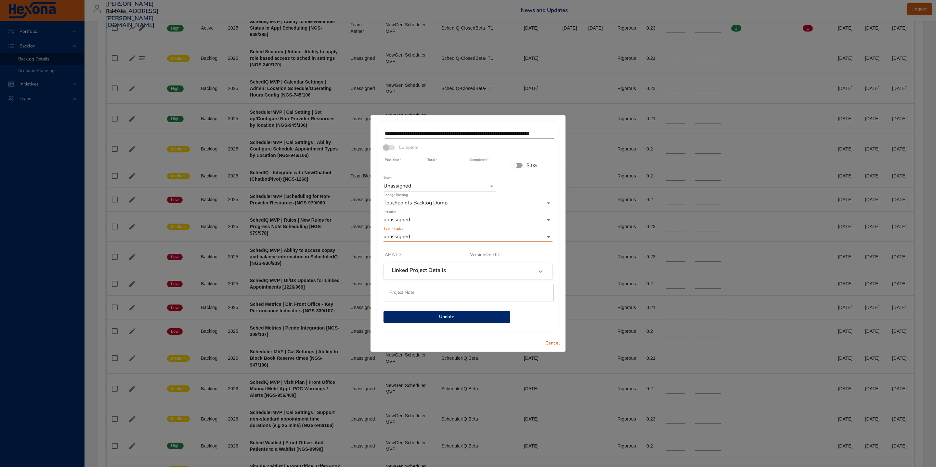
click at [446, 317] on span "Update" at bounding box center [447, 317] width 116 height 8
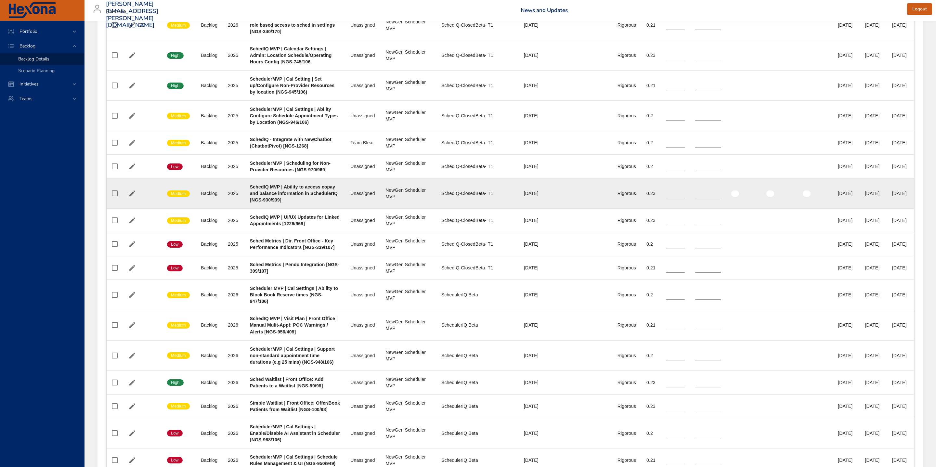
scroll to position [463, 0]
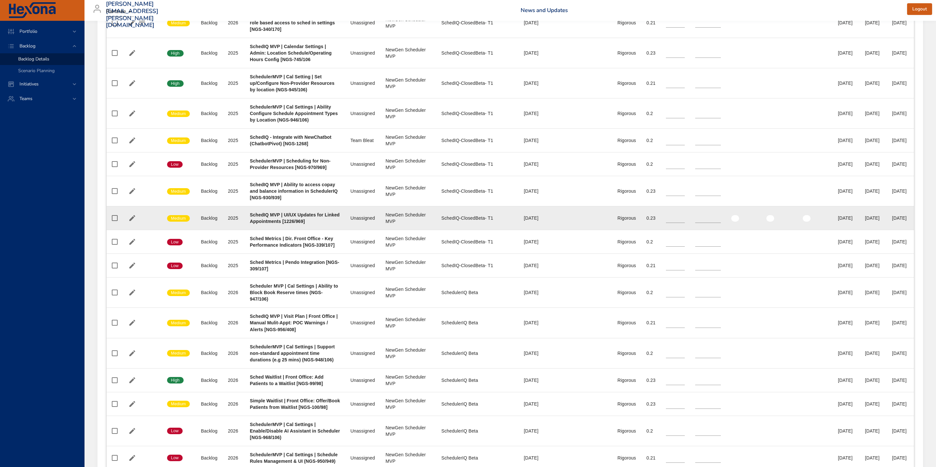
click at [309, 224] on b "SchedIQ MVP | UI/UX Updates for Linked Appointments [1226/969]" at bounding box center [295, 218] width 90 height 12
drag, startPoint x: 300, startPoint y: 272, endPoint x: 310, endPoint y: 271, distance: 10.5
click at [310, 224] on b "SchedIQ MVP | UI/UX Updates for Linked Appointments [1226/969]" at bounding box center [295, 218] width 90 height 12
copy b "1226"
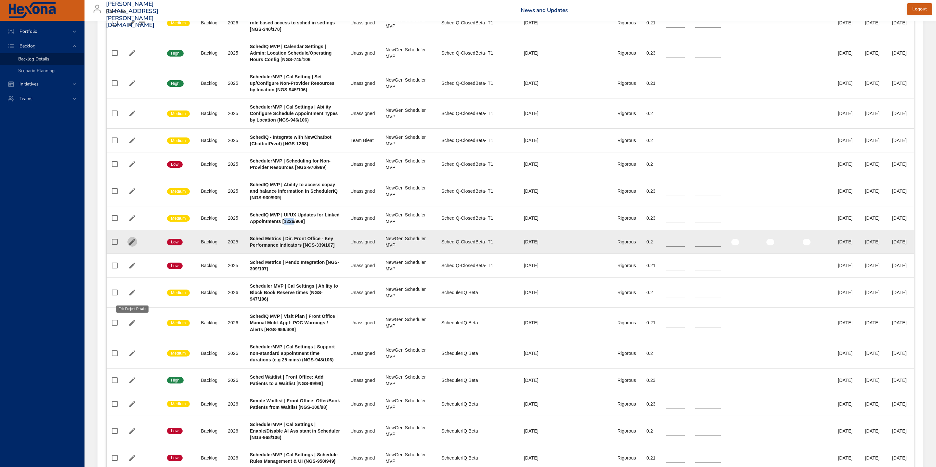
click at [134, 246] on icon "button" at bounding box center [132, 242] width 8 height 8
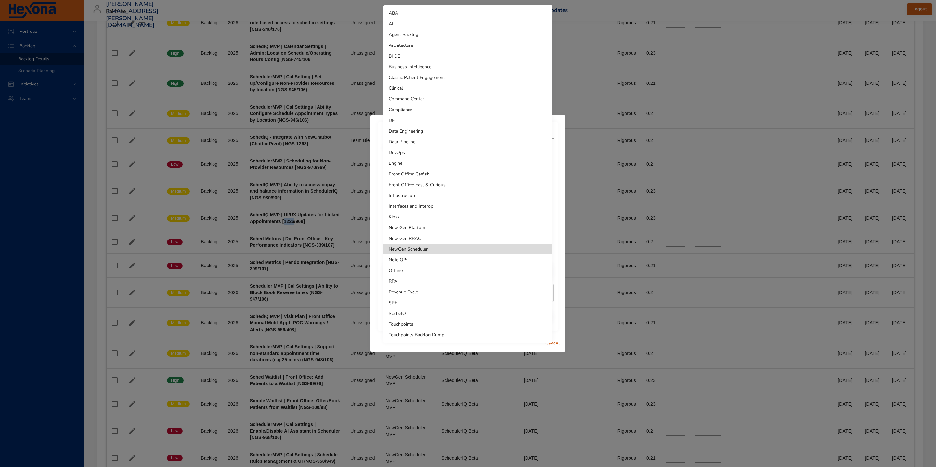
click at [433, 332] on li "Touchpoints Backlog Dump" at bounding box center [467, 334] width 169 height 11
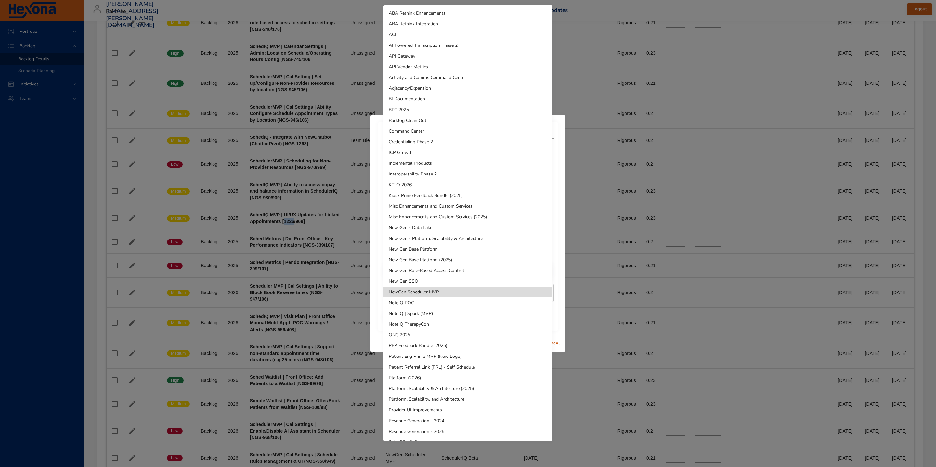
scroll to position [180, 0]
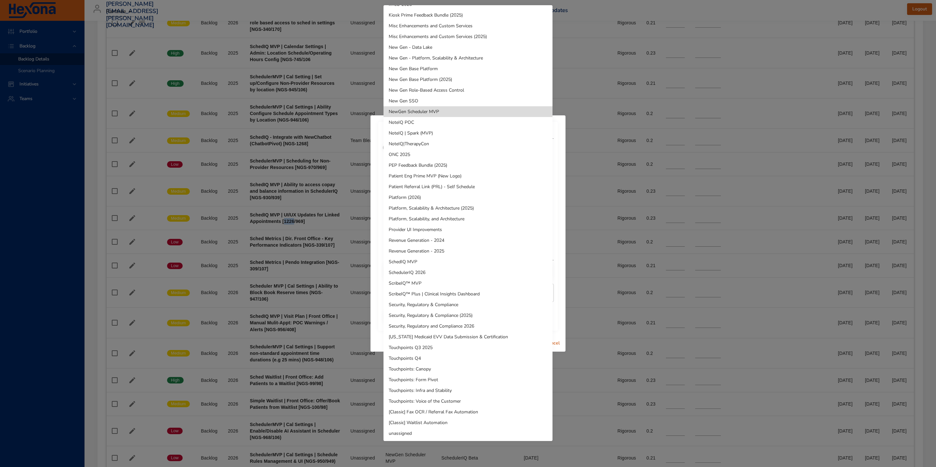
click at [431, 431] on li "unassigned" at bounding box center [467, 433] width 169 height 11
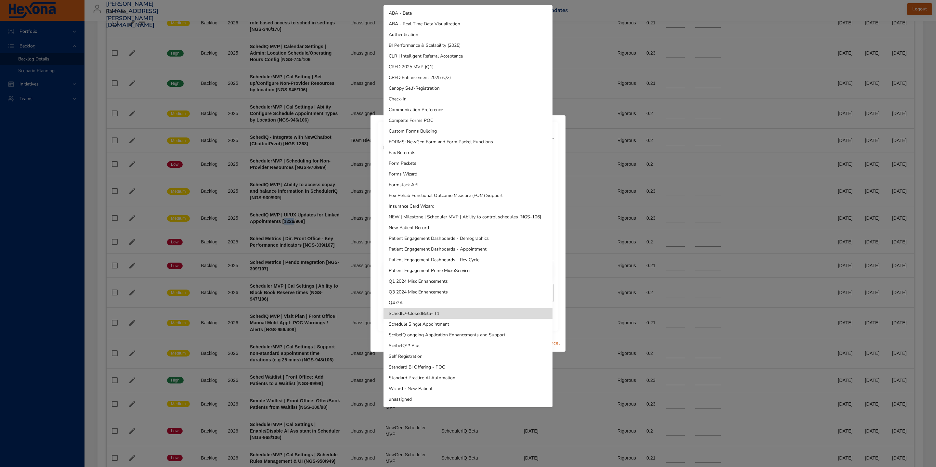
click at [416, 398] on li "unassigned" at bounding box center [467, 399] width 169 height 11
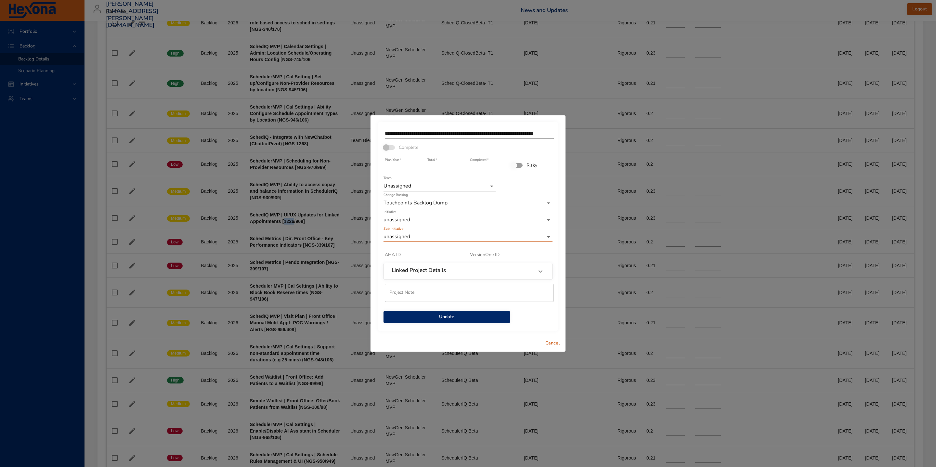
click at [464, 318] on span "Update" at bounding box center [447, 317] width 116 height 8
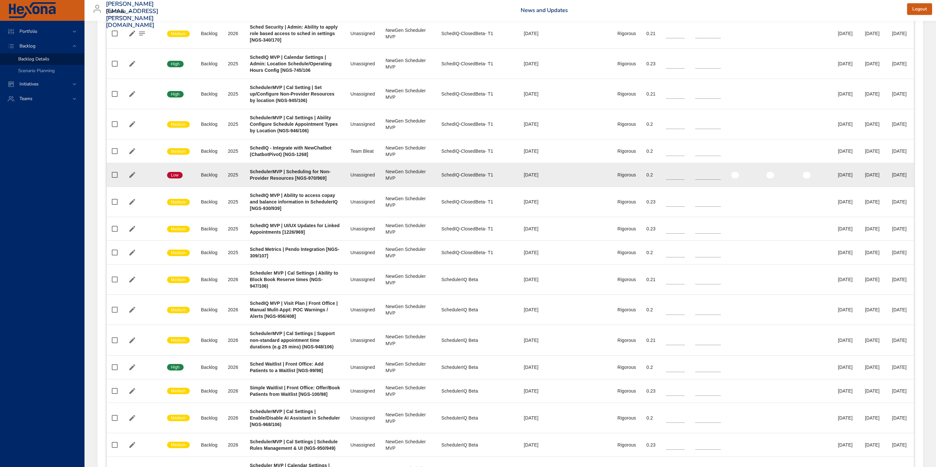
scroll to position [470, 0]
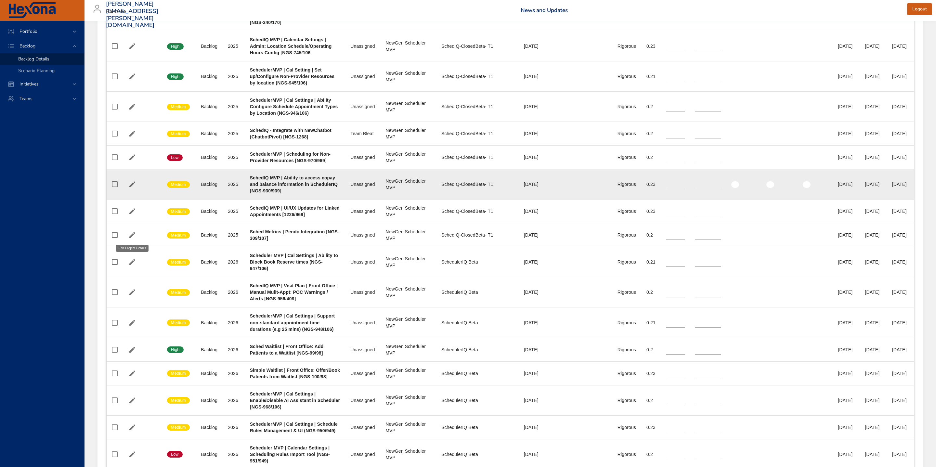
click at [128, 188] on icon "button" at bounding box center [132, 184] width 8 height 8
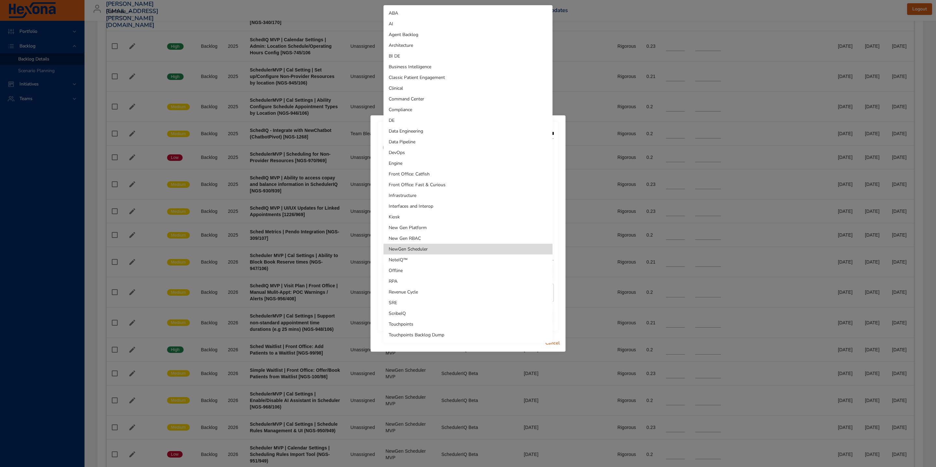
click at [427, 330] on li "Touchpoints Backlog Dump" at bounding box center [467, 334] width 169 height 11
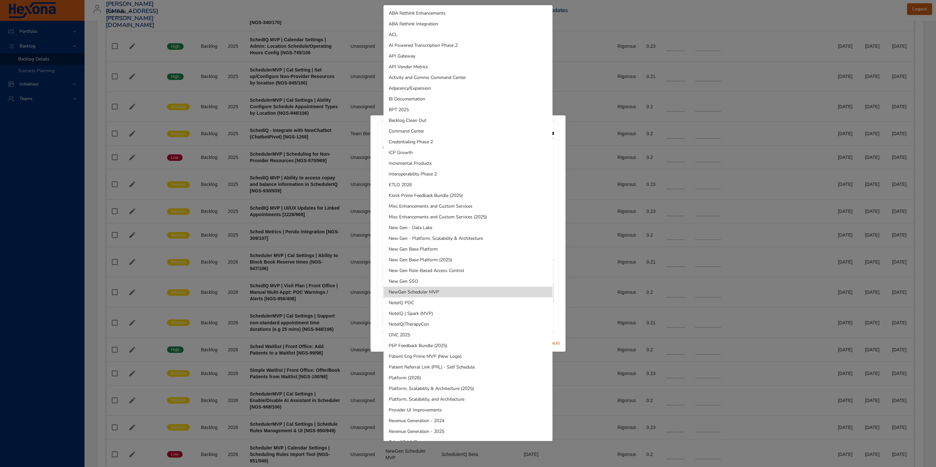
scroll to position [180, 0]
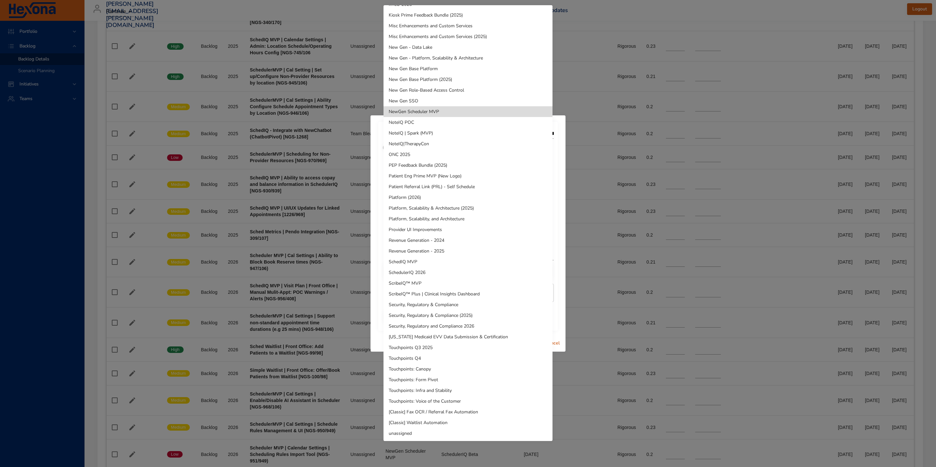
click at [411, 434] on li "unassigned" at bounding box center [467, 433] width 169 height 11
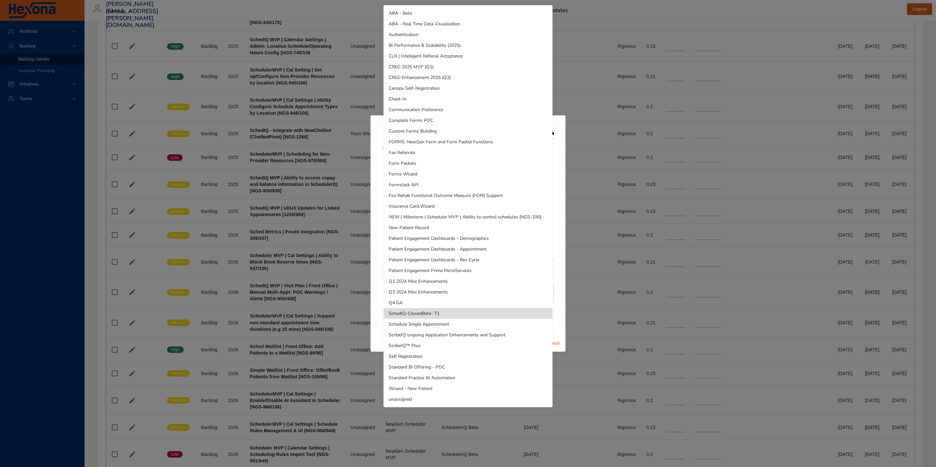
click at [426, 401] on li "unassigned" at bounding box center [467, 399] width 169 height 11
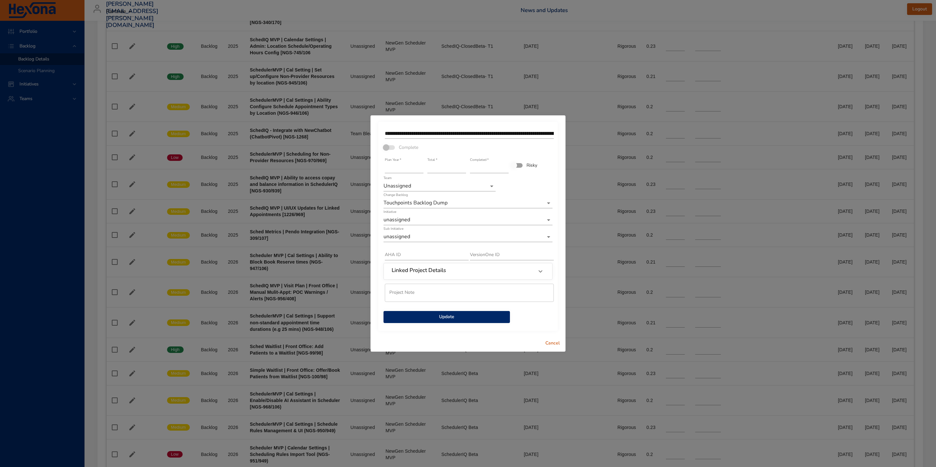
click at [456, 317] on span "Update" at bounding box center [447, 317] width 116 height 8
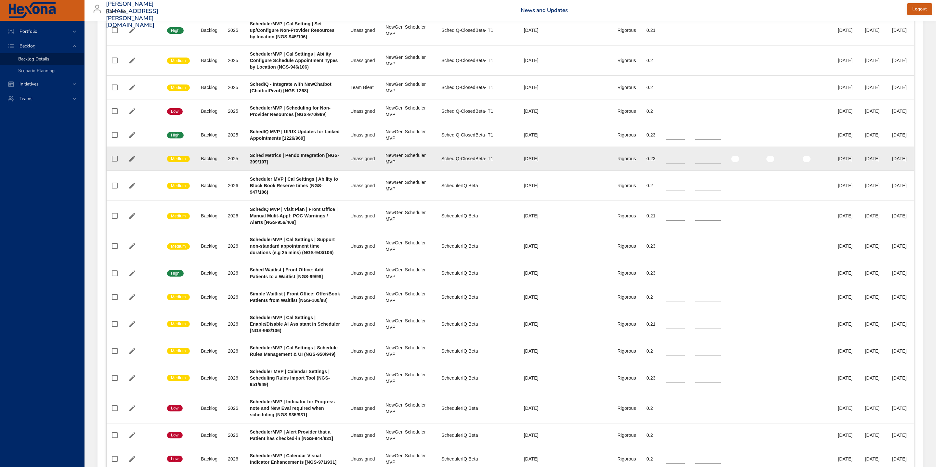
scroll to position [523, 0]
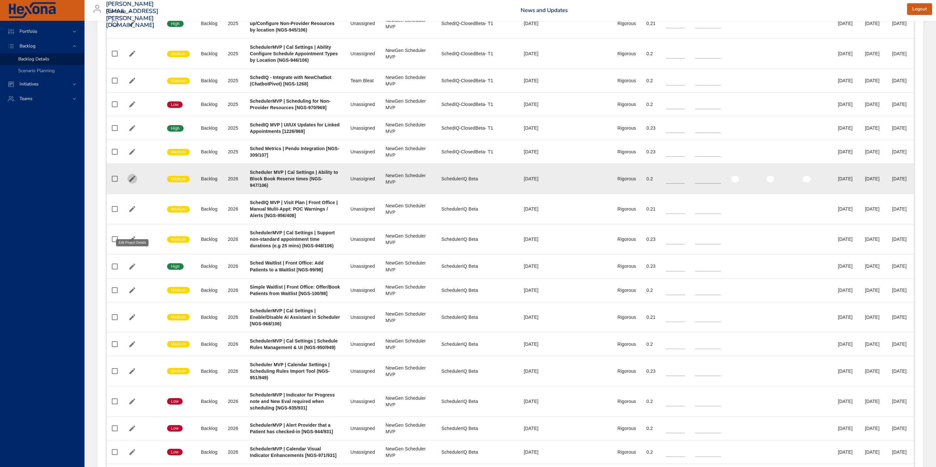
click at [130, 182] on icon "button" at bounding box center [132, 179] width 6 height 6
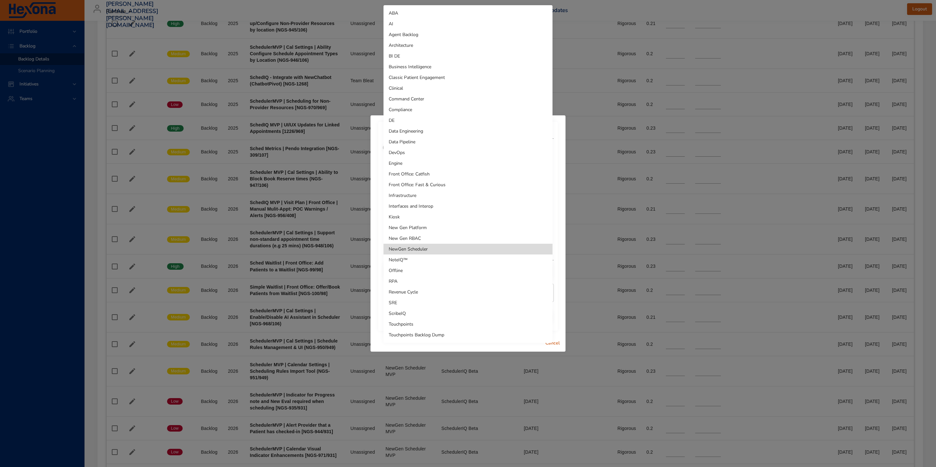
click at [429, 337] on li "Touchpoints Backlog Dump" at bounding box center [467, 334] width 169 height 11
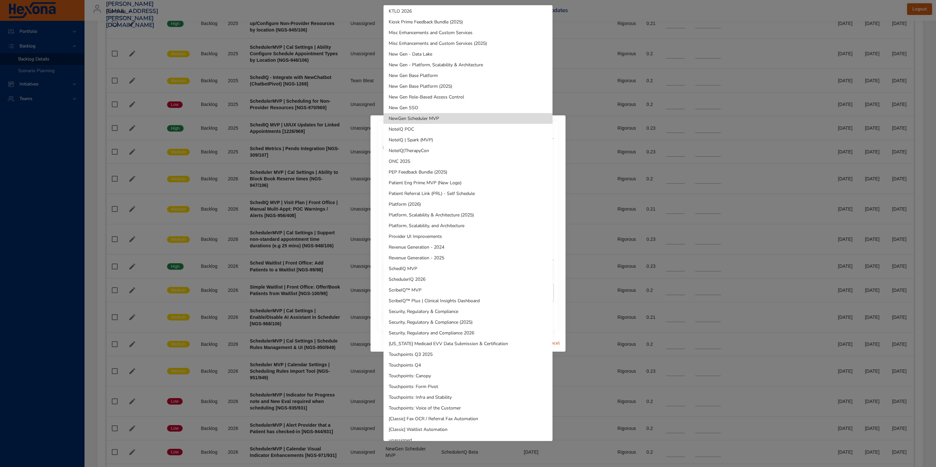
scroll to position [180, 0]
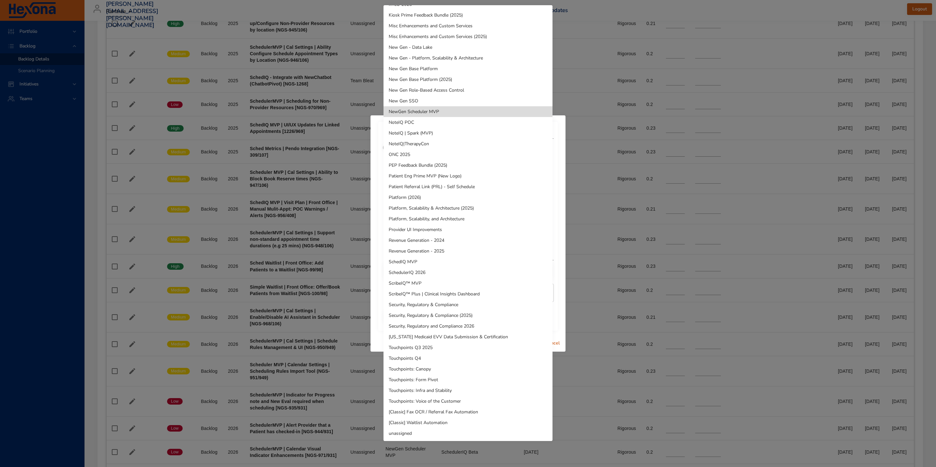
click at [443, 437] on li "unassigned" at bounding box center [467, 433] width 169 height 11
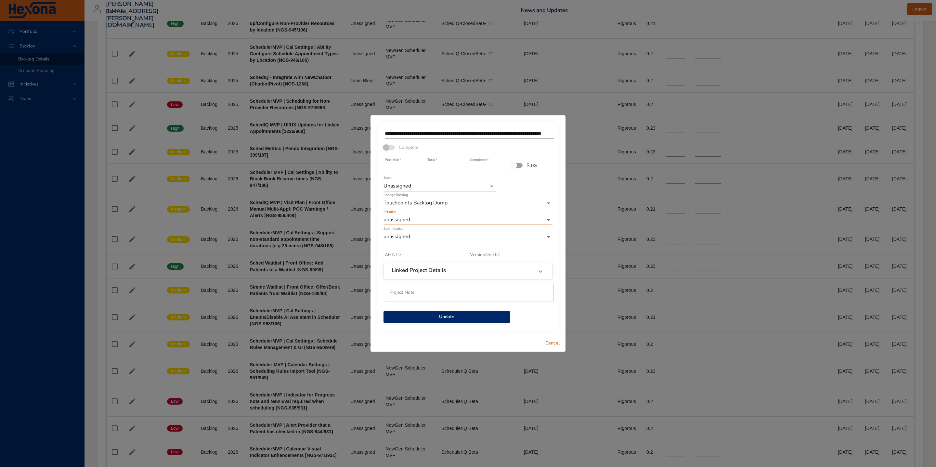
click at [444, 318] on span "Update" at bounding box center [447, 317] width 116 height 8
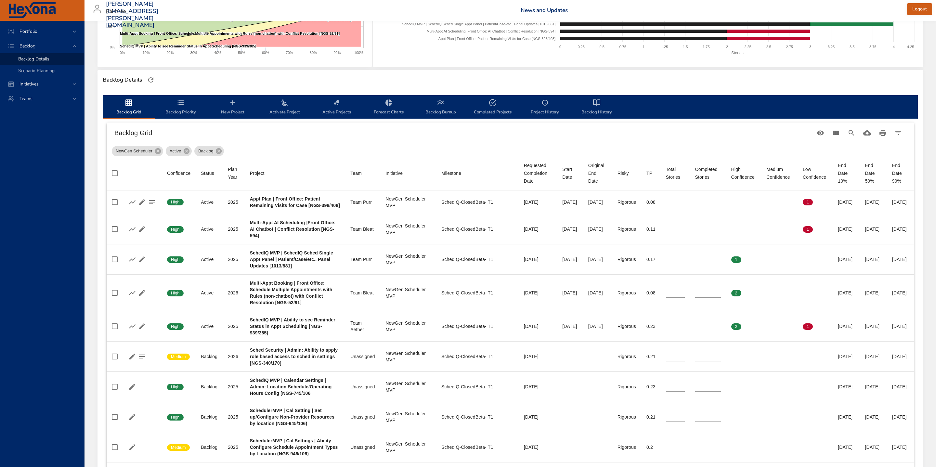
scroll to position [0, 0]
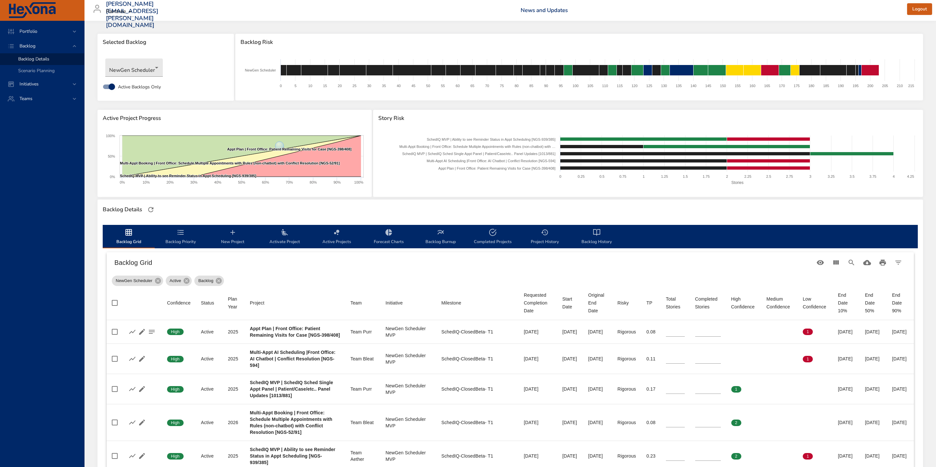
click at [440, 236] on icon "backlog-tab" at bounding box center [441, 232] width 8 height 8
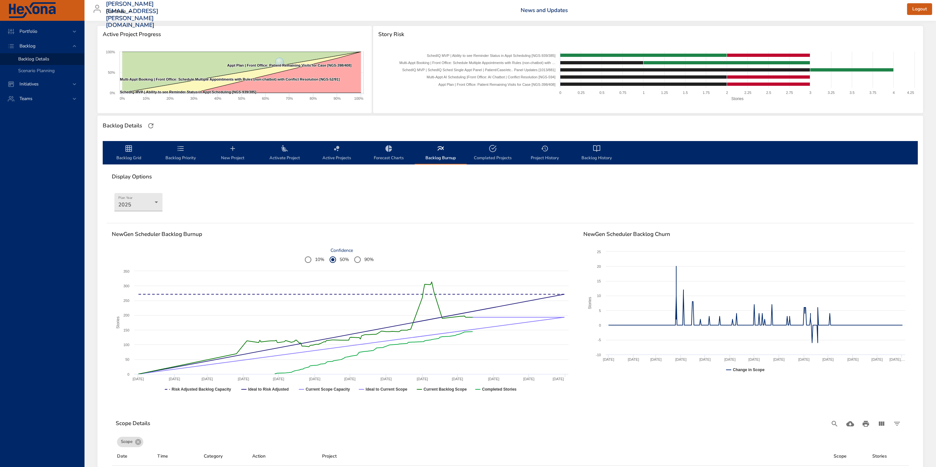
scroll to position [93, 0]
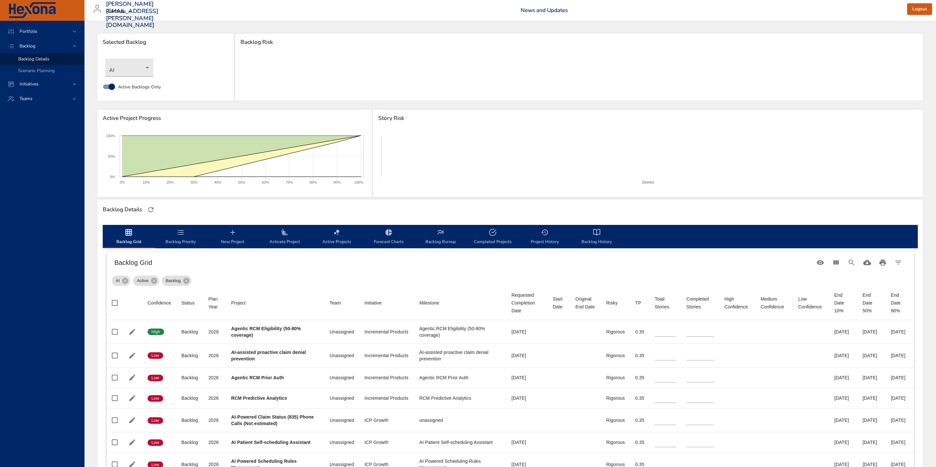
click at [332, 237] on span "Active Projects" at bounding box center [337, 236] width 44 height 17
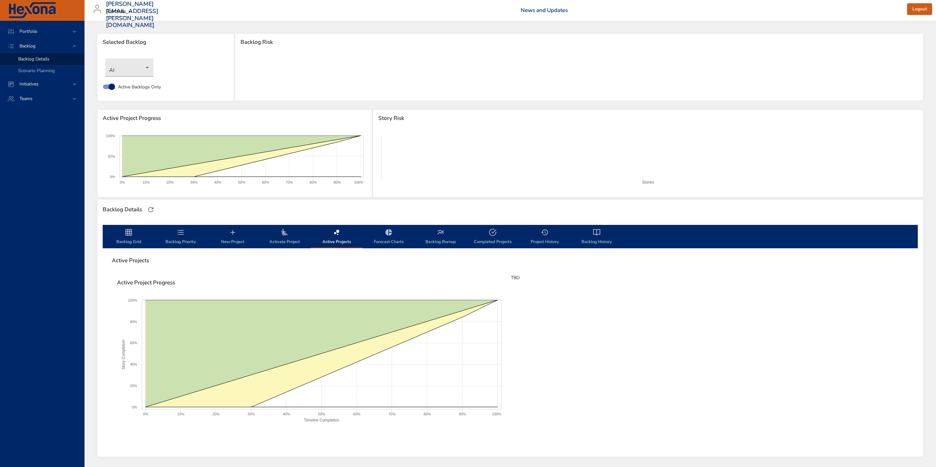
click at [176, 237] on span "Backlog Priority" at bounding box center [181, 236] width 44 height 17
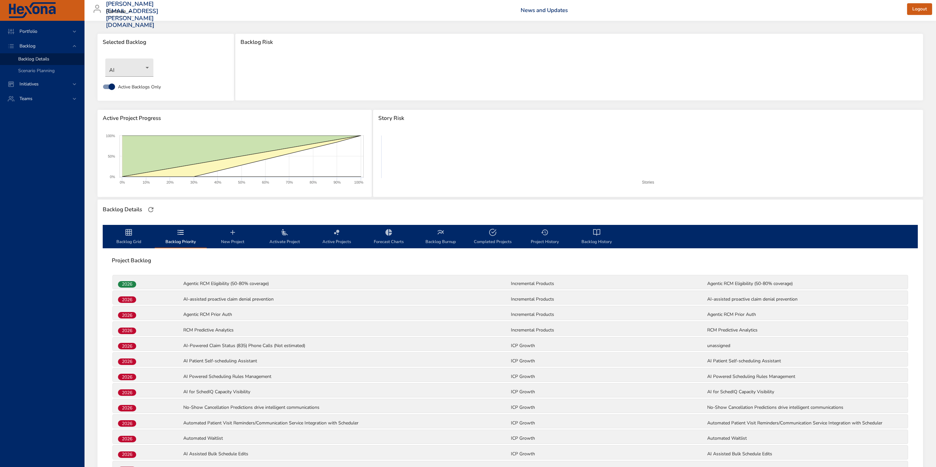
click at [123, 239] on span "Backlog Grid" at bounding box center [129, 236] width 44 height 17
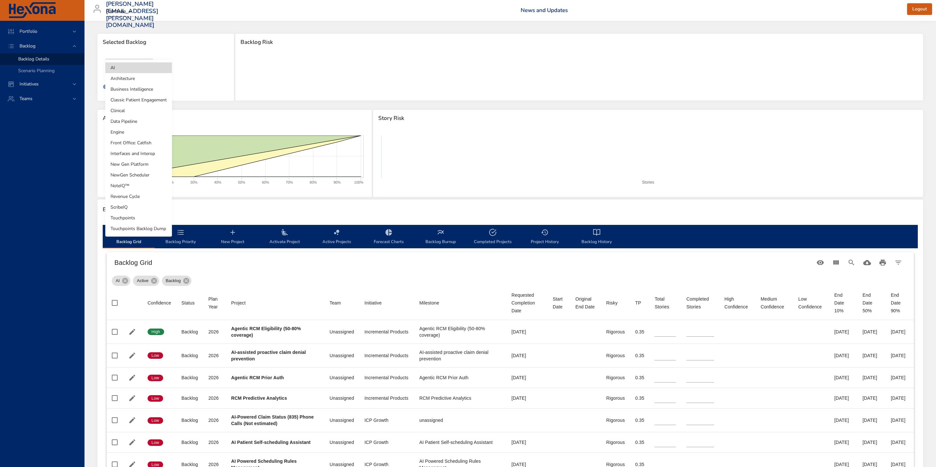
click at [139, 69] on body "Portfolio Backlog Backlog Details Scenario Planning Initiatives Teams matt.smal…" at bounding box center [468, 233] width 936 height 467
click at [139, 175] on li "NewGen Scheduler" at bounding box center [138, 175] width 67 height 11
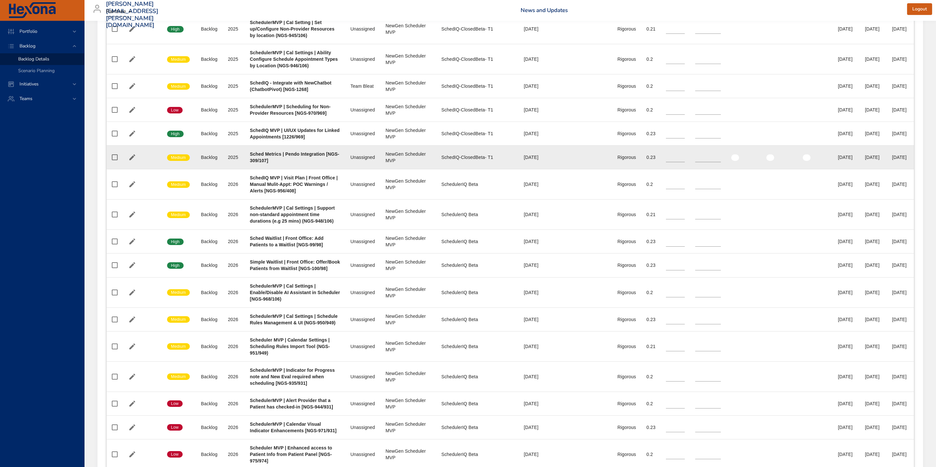
scroll to position [524, 0]
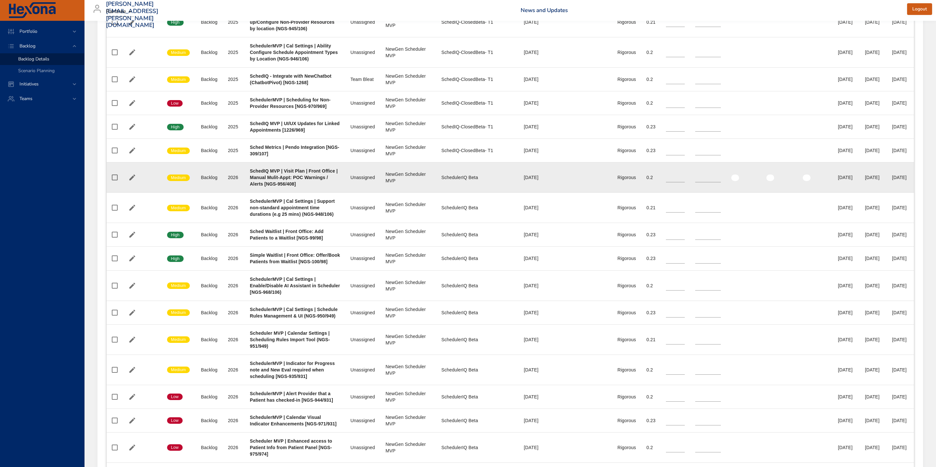
click at [305, 187] on b "SchedIQ MVP | Visit Plan | Front Office | Manual Mulit-Appt: POC Warnings / Ale…" at bounding box center [294, 177] width 88 height 18
drag, startPoint x: 293, startPoint y: 235, endPoint x: 319, endPoint y: 233, distance: 25.4
click at [319, 187] on b "SchedIQ MVP | Visit Plan | Front Office | Manual Mulit-Appt: POC Warnings / Ale…" at bounding box center [294, 177] width 88 height 18
copy b "NGS-956/408"
